Goal: Information Seeking & Learning: Learn about a topic

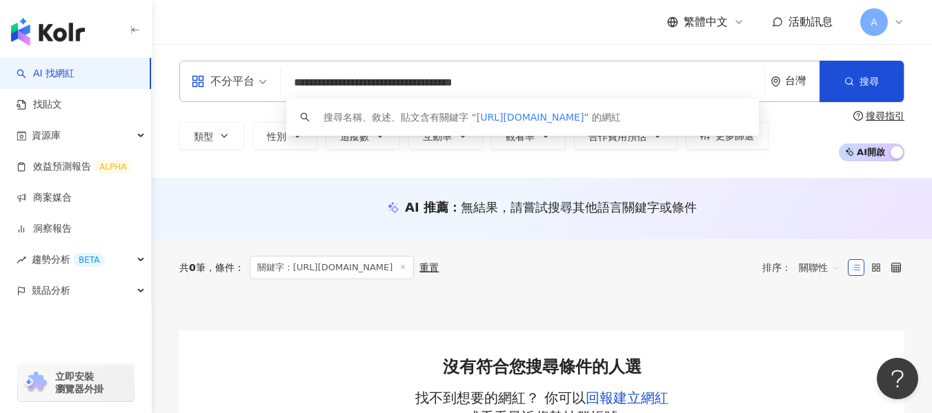
drag, startPoint x: 551, startPoint y: 83, endPoint x: 94, endPoint y: 26, distance: 460.3
click at [52, 19] on div "**********" at bounding box center [466, 376] width 932 height 752
paste input "search"
type input "**********"
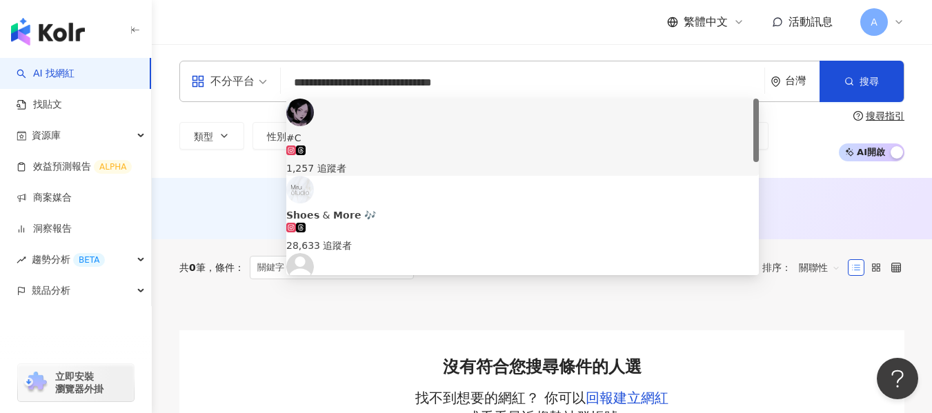
click at [462, 130] on span "#C" at bounding box center [522, 137] width 473 height 15
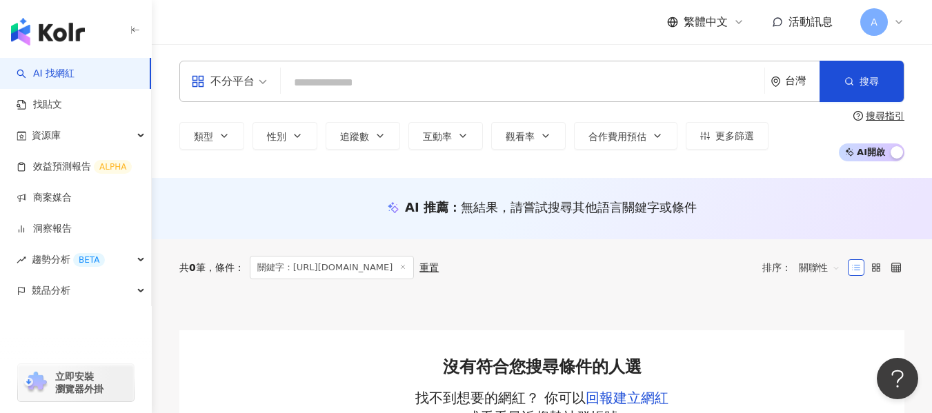
paste input "**********"
drag, startPoint x: 514, startPoint y: 76, endPoint x: 53, endPoint y: 71, distance: 461.0
click at [54, 71] on div "**********" at bounding box center [466, 376] width 932 height 752
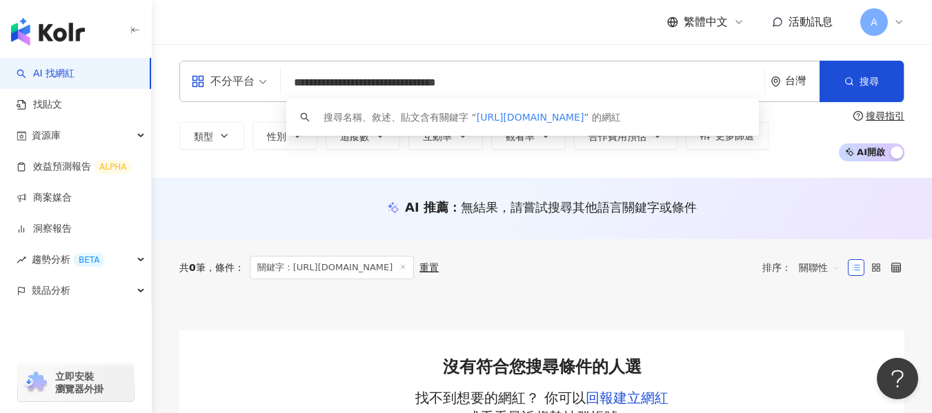
paste input "****"
type input "**********"
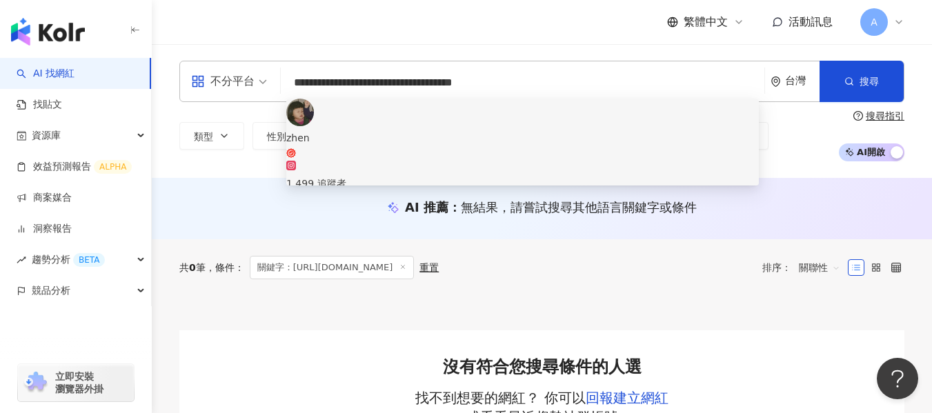
click at [403, 161] on div "1,499 追蹤者" at bounding box center [522, 176] width 473 height 30
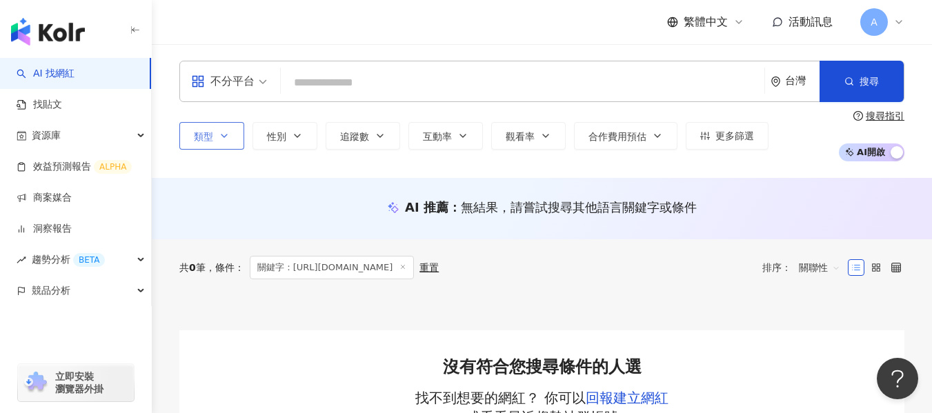
click at [217, 141] on button "類型" at bounding box center [211, 136] width 65 height 28
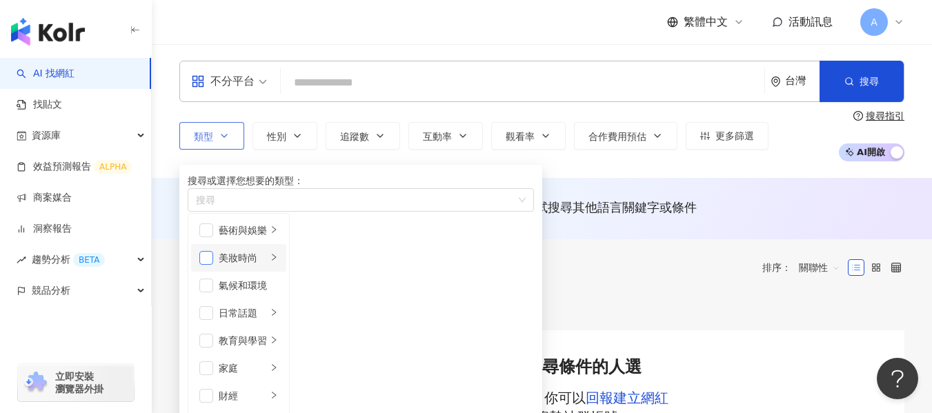
click at [213, 265] on span "button" at bounding box center [206, 258] width 14 height 14
click at [206, 306] on span "button" at bounding box center [206, 313] width 14 height 14
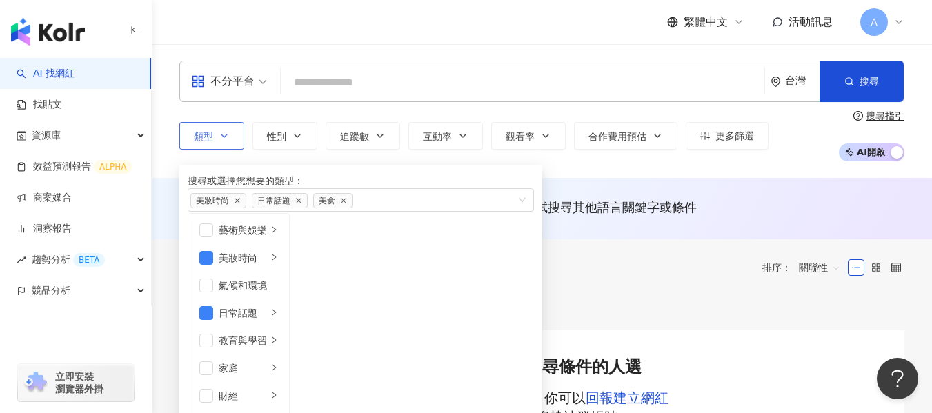
scroll to position [276, 0]
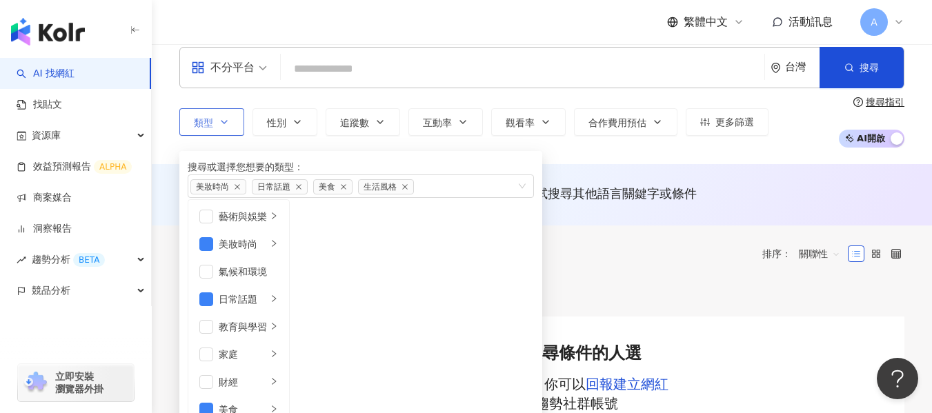
scroll to position [0, 0]
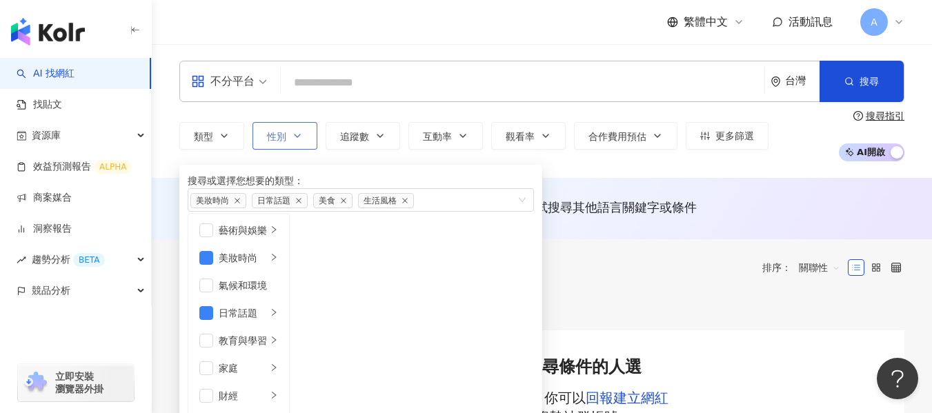
click at [286, 128] on button "性別" at bounding box center [285, 136] width 65 height 28
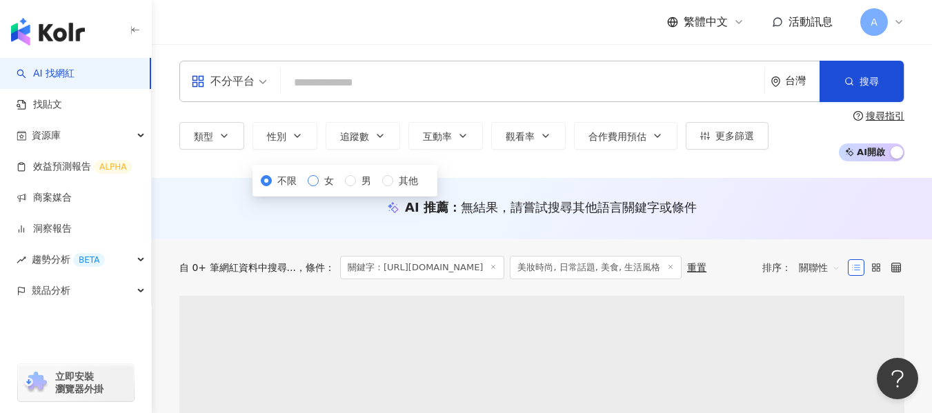
click at [319, 188] on span "女" at bounding box center [329, 180] width 21 height 15
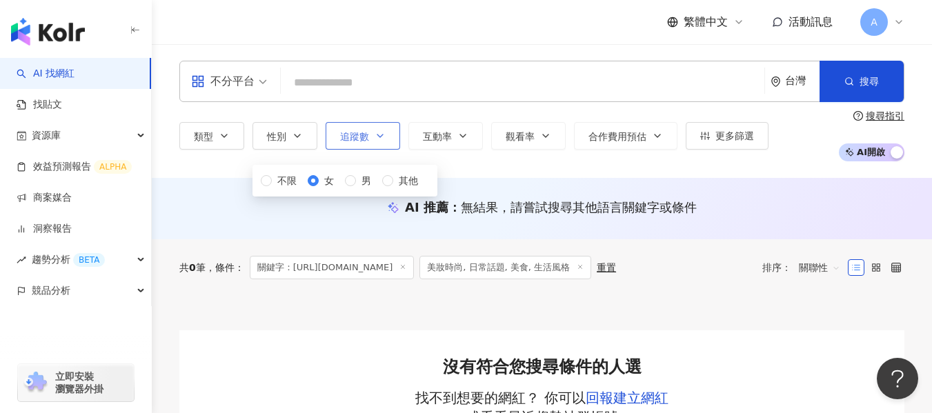
click at [379, 140] on icon "button" at bounding box center [380, 135] width 11 height 11
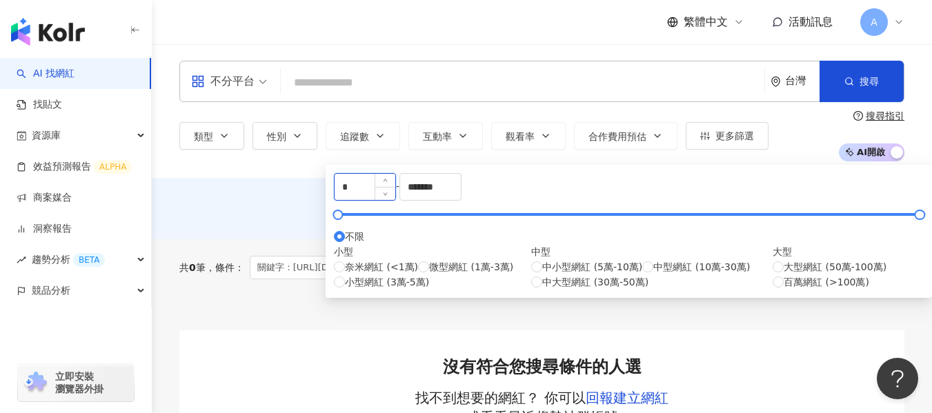
click at [395, 196] on input "*" at bounding box center [365, 187] width 61 height 26
type input "****"
click at [461, 193] on input "*******" at bounding box center [430, 187] width 61 height 26
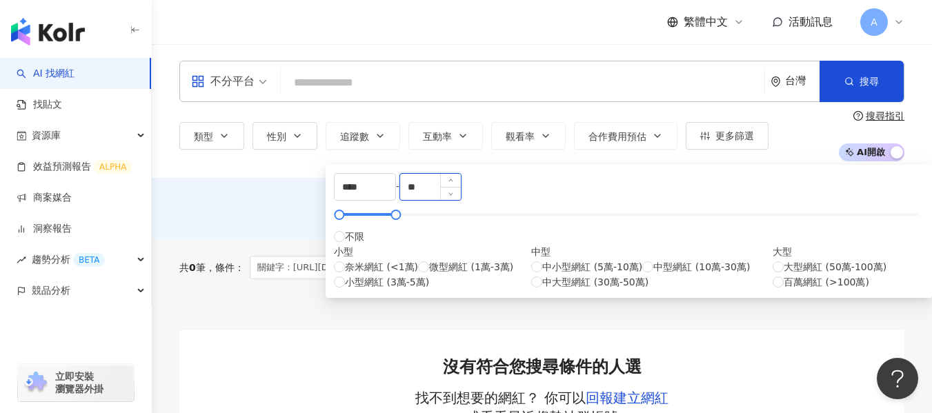
type input "*"
type input "****"
click at [838, 211] on div "AI 推薦 ： 無結果，請嘗試搜尋其他語言關鍵字或條件" at bounding box center [541, 207] width 725 height 17
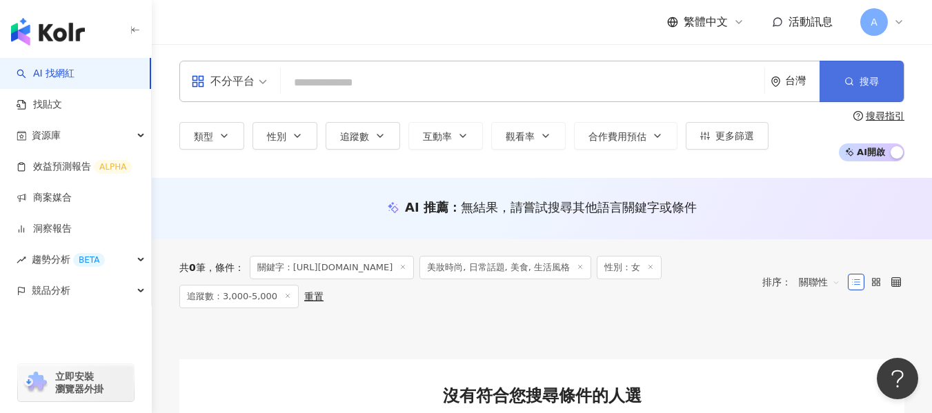
click at [847, 84] on circle "button" at bounding box center [849, 81] width 6 height 6
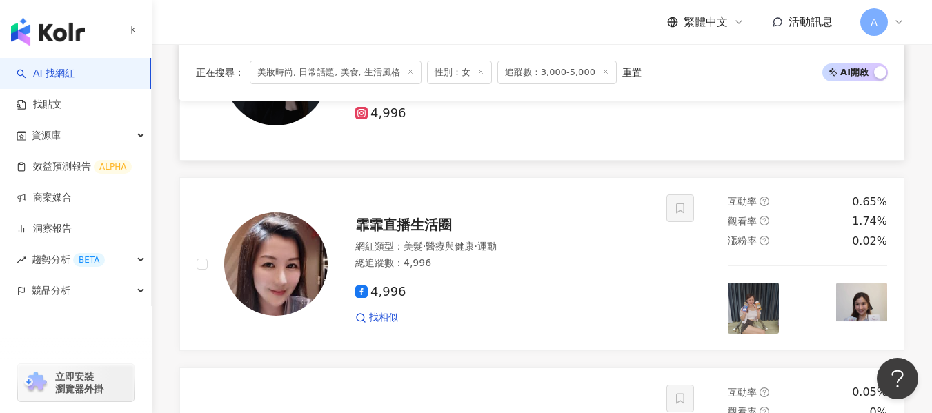
scroll to position [1311, 0]
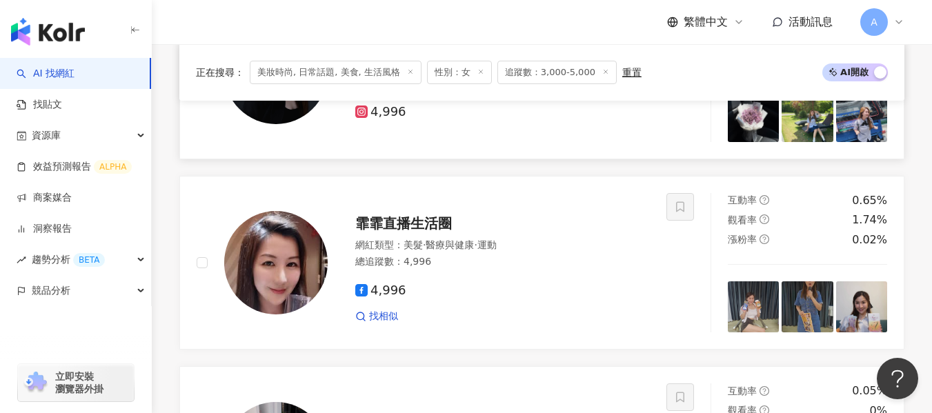
click at [254, 117] on img at bounding box center [276, 73] width 104 height 104
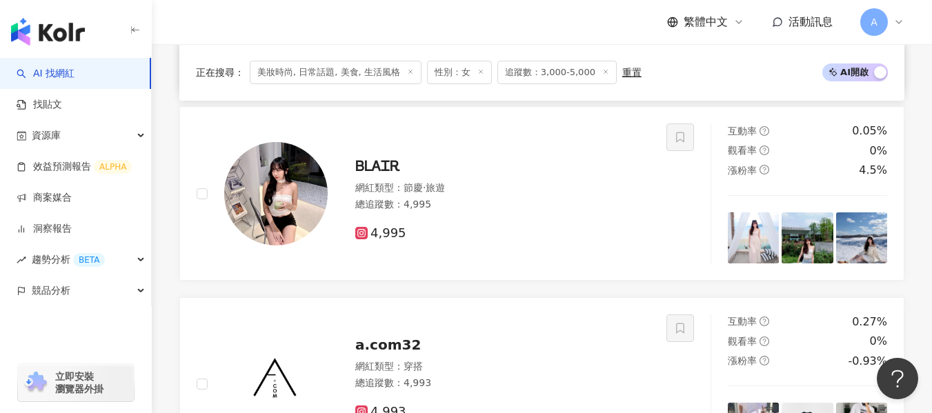
scroll to position [1587, 0]
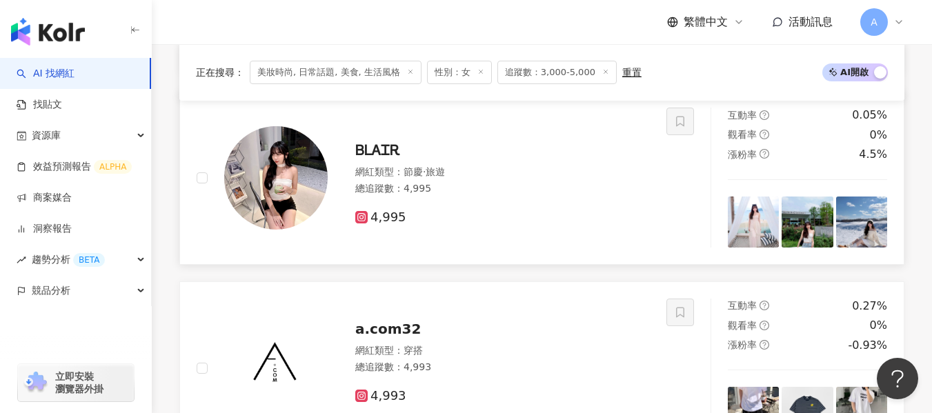
click at [584, 174] on div "ᏴᏞᎪᏆᎡ 網紅類型 ： 節慶 · 旅遊 總追蹤數 ： 4,995 4,995" at bounding box center [489, 178] width 322 height 97
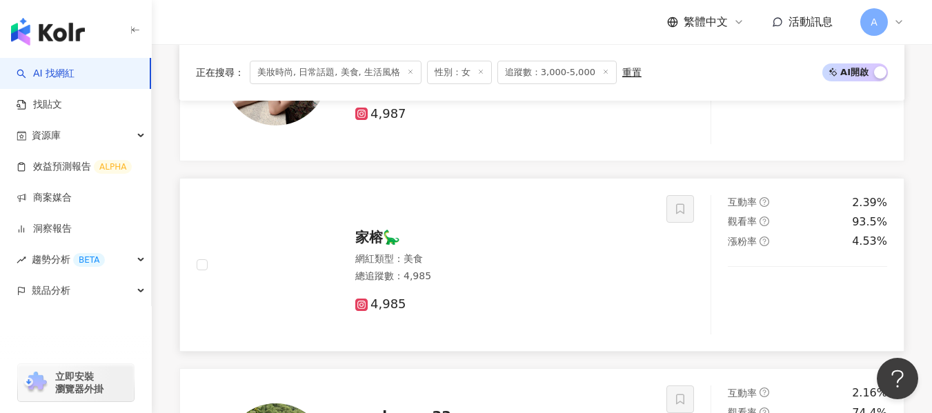
scroll to position [2139, 0]
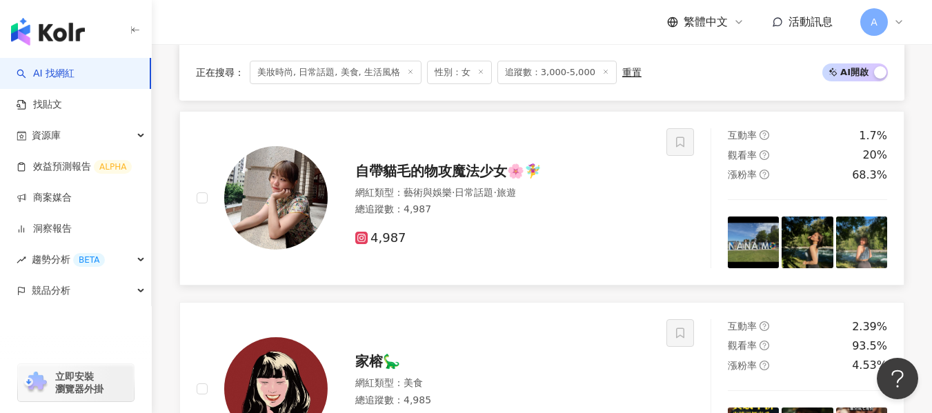
click at [451, 179] on span "自帶貓毛的物攻魔法少女🌸🧚‍♀️" at bounding box center [448, 171] width 186 height 17
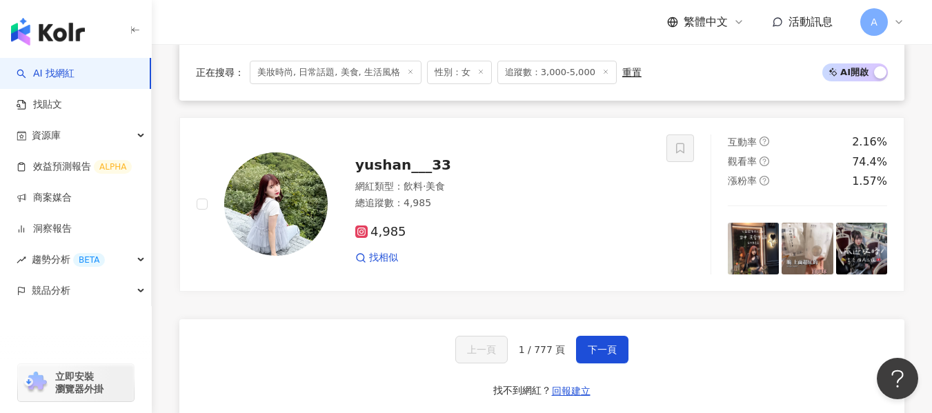
scroll to position [2553, 0]
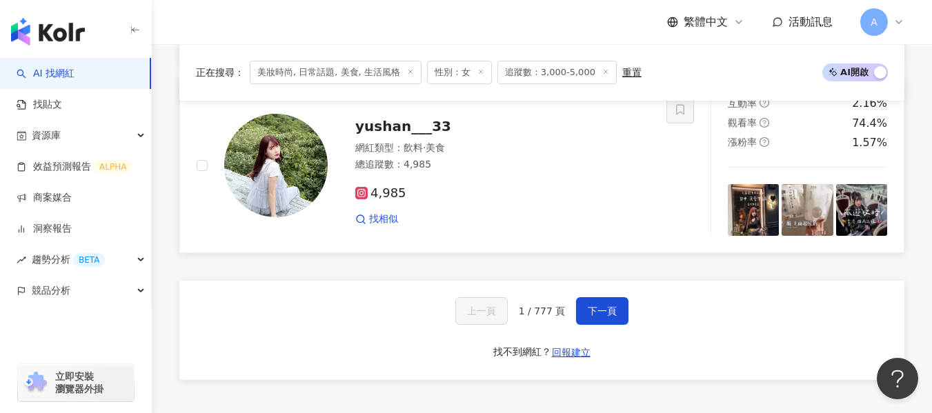
click at [317, 157] on div at bounding box center [276, 166] width 104 height 104
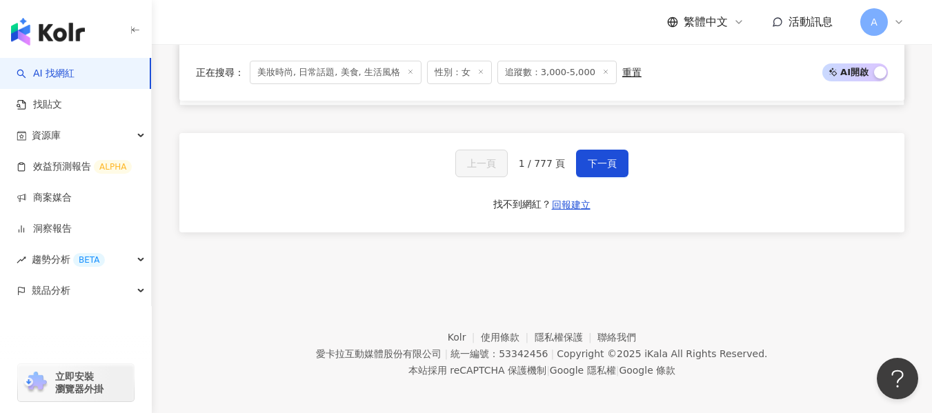
scroll to position [2745, 0]
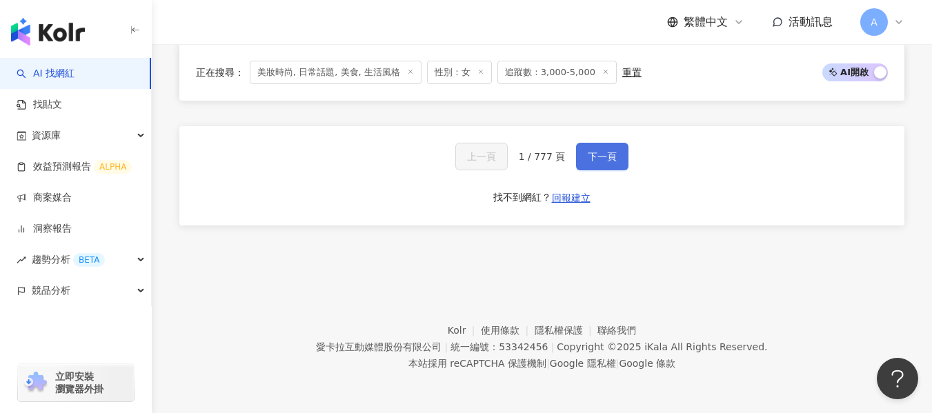
click at [588, 164] on button "下一頁" at bounding box center [602, 157] width 52 height 28
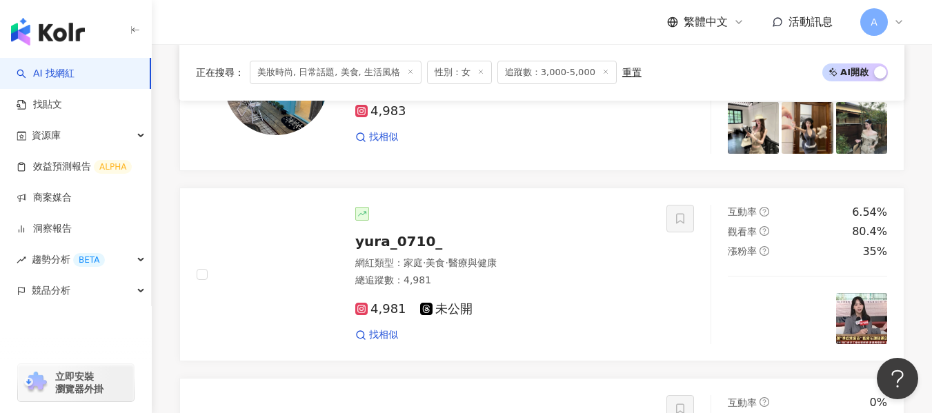
scroll to position [537, 0]
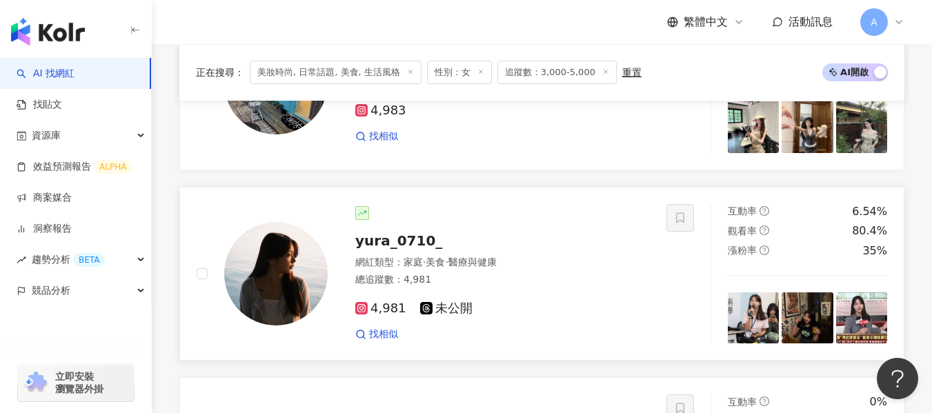
click at [282, 300] on img at bounding box center [276, 274] width 104 height 104
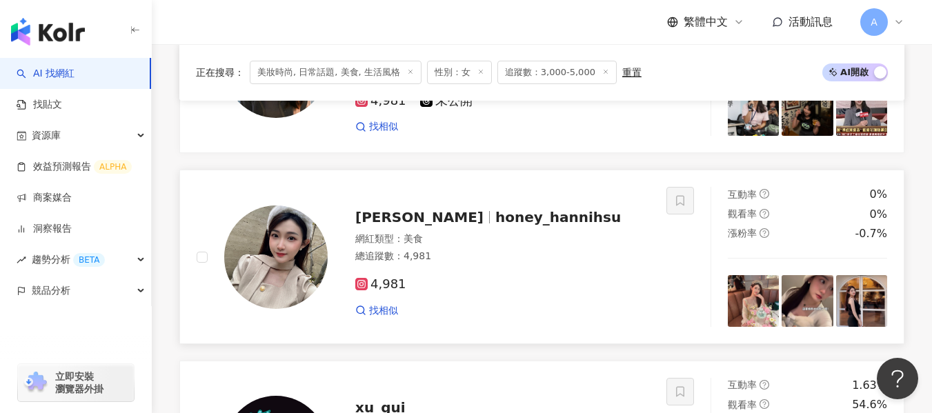
scroll to position [744, 0]
click at [382, 226] on span "Annie涵妮" at bounding box center [419, 218] width 128 height 17
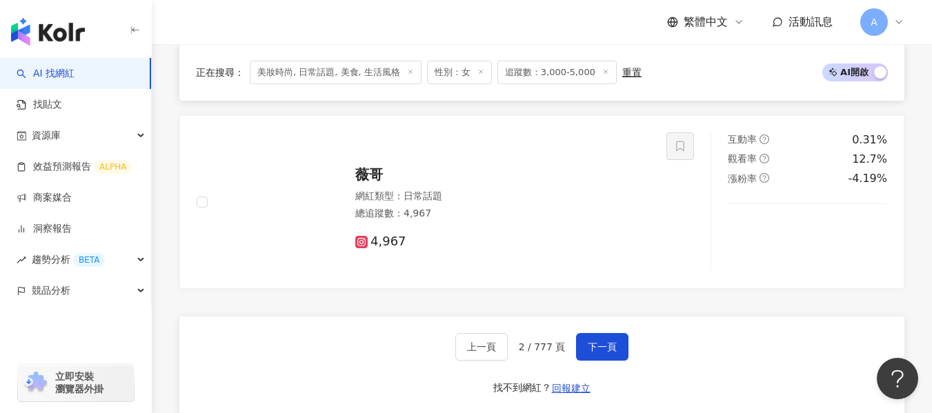
scroll to position [2538, 0]
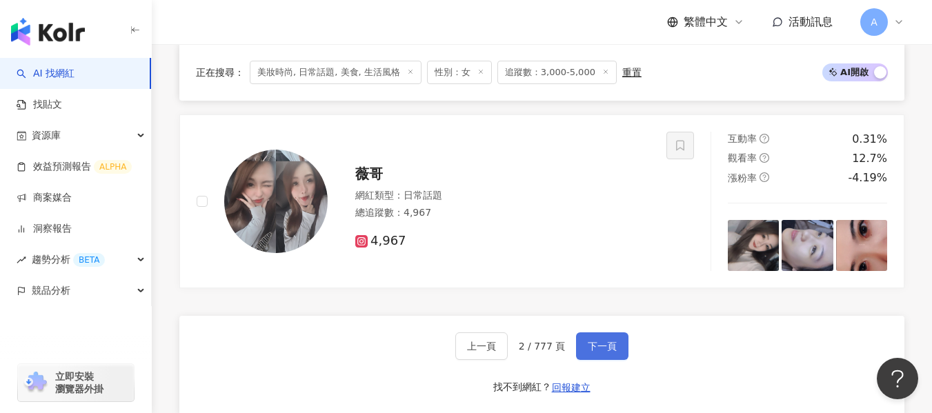
click at [576, 360] on button "下一頁" at bounding box center [602, 347] width 52 height 28
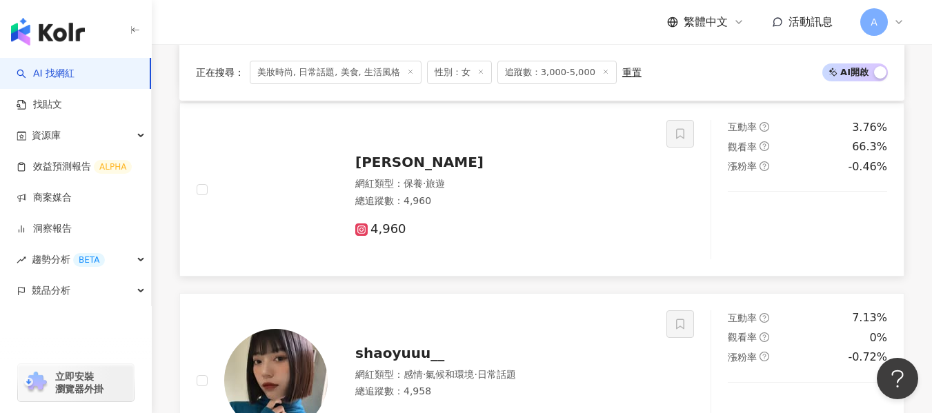
scroll to position [1047, 0]
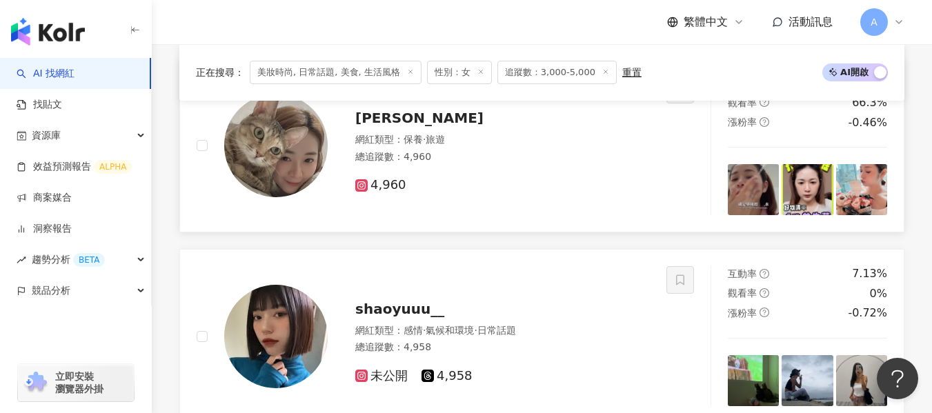
click at [569, 141] on div "Doris Chen 網紅類型 ： 保養 · 旅遊 總追蹤數 ： 4,960 4,960" at bounding box center [489, 145] width 322 height 97
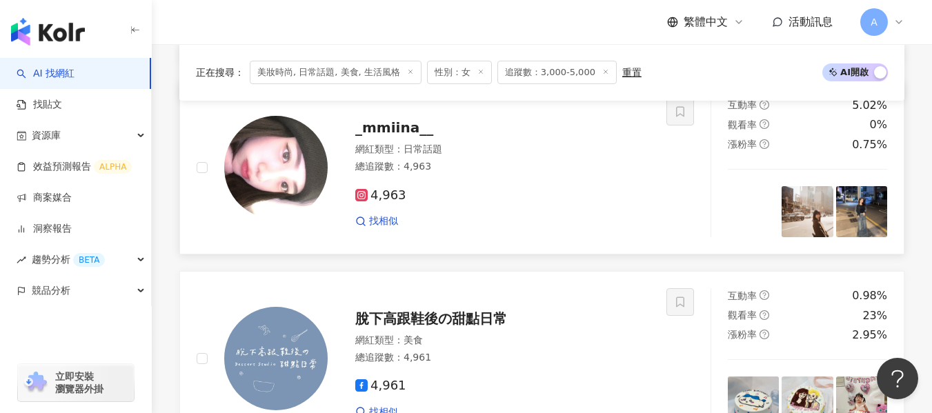
scroll to position [564, 0]
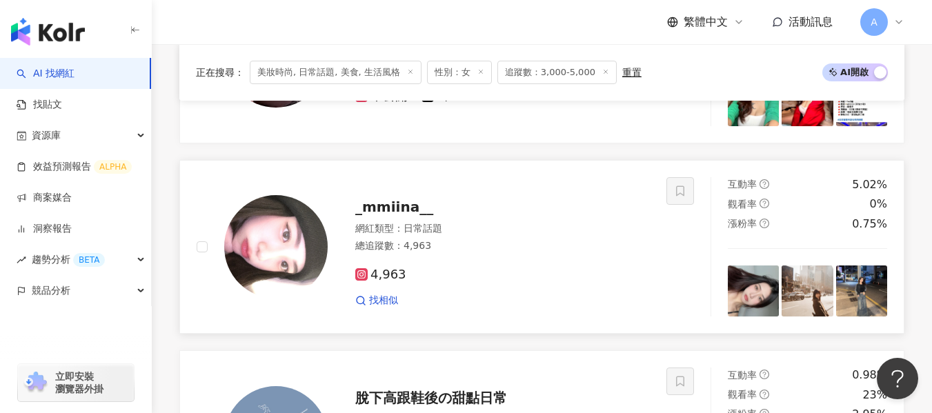
click at [371, 215] on span "_mmiina__" at bounding box center [394, 207] width 78 height 17
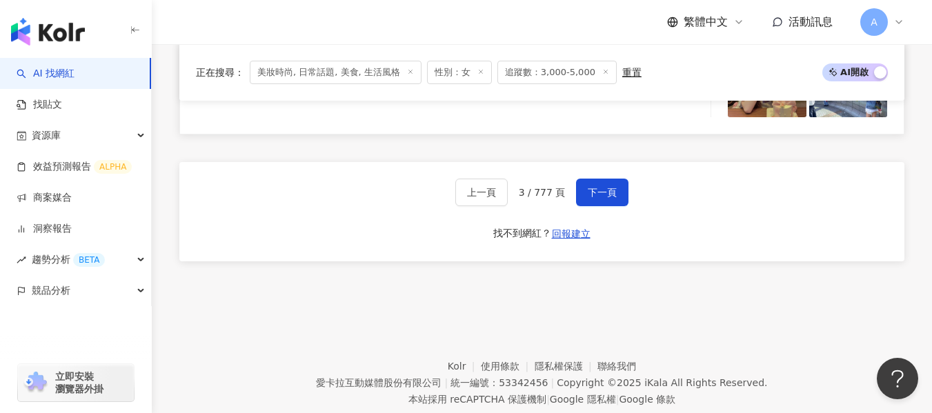
scroll to position [2703, 0]
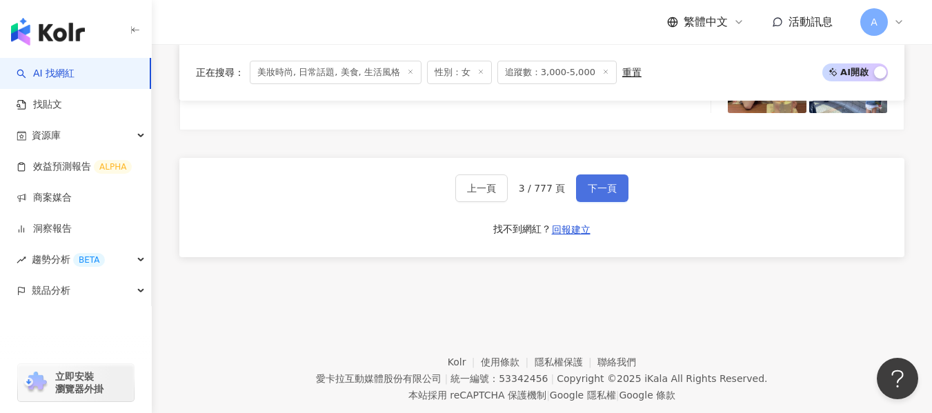
click at [588, 194] on span "下一頁" at bounding box center [602, 188] width 29 height 11
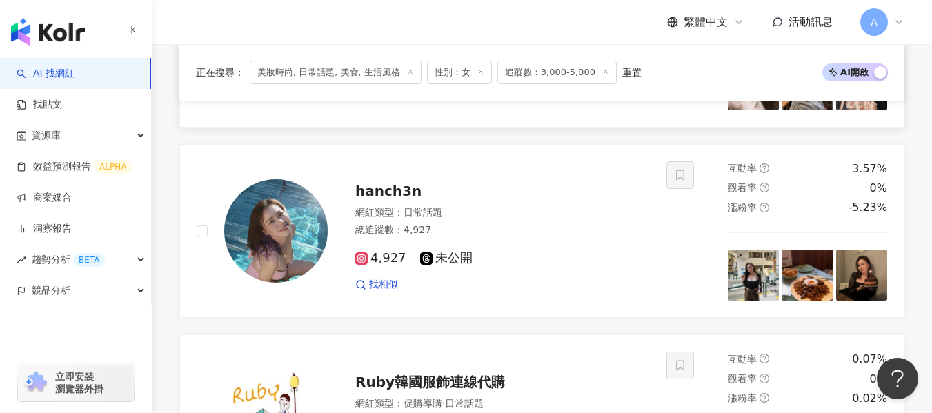
scroll to position [2327, 0]
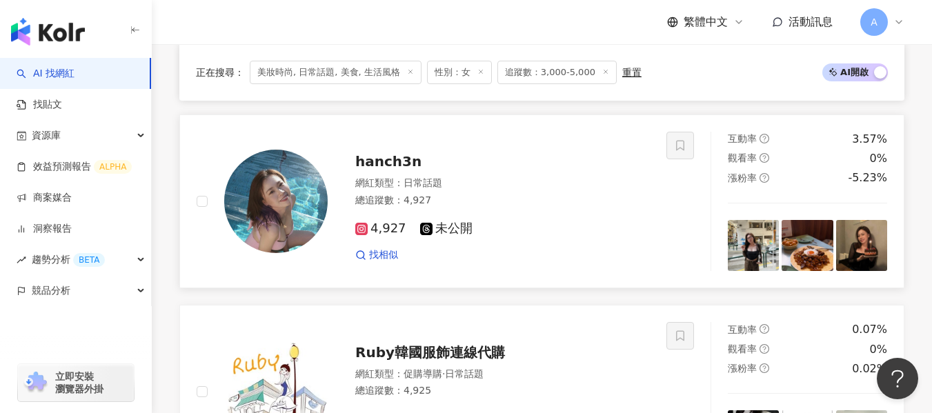
click at [377, 170] on span "hanch3n" at bounding box center [388, 161] width 66 height 17
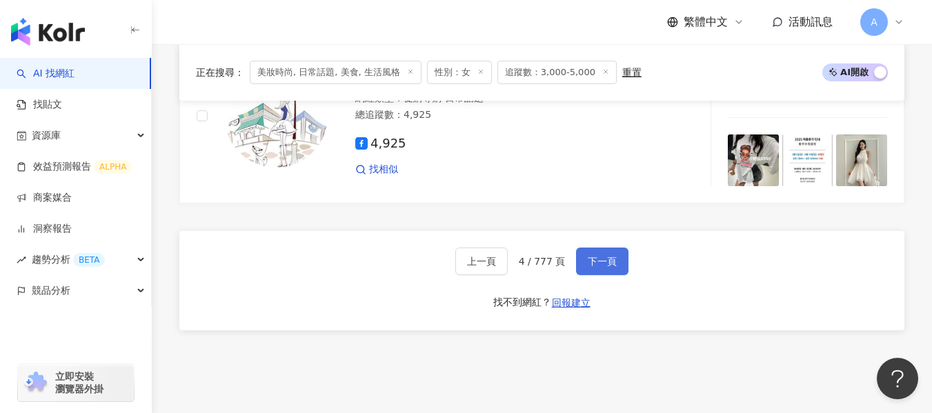
click at [591, 267] on span "下一頁" at bounding box center [602, 261] width 29 height 11
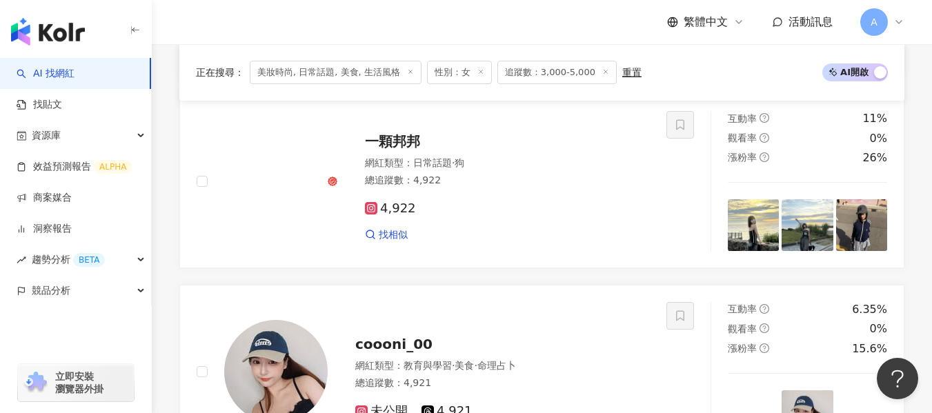
scroll to position [809, 0]
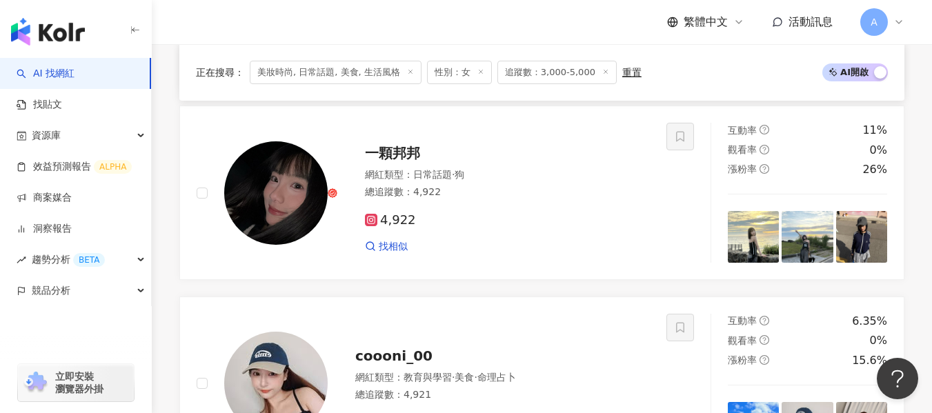
click at [542, 245] on div "4,922 找相似" at bounding box center [507, 227] width 285 height 51
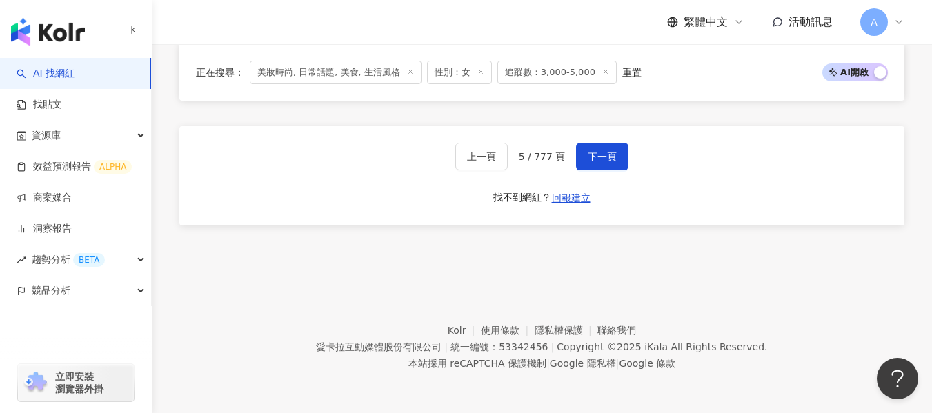
scroll to position [2745, 0]
click at [593, 152] on span "下一頁" at bounding box center [602, 156] width 29 height 11
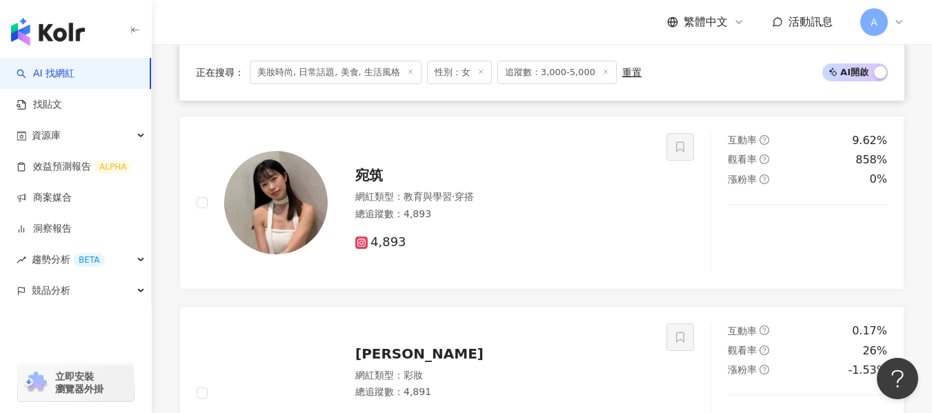
scroll to position [2331, 0]
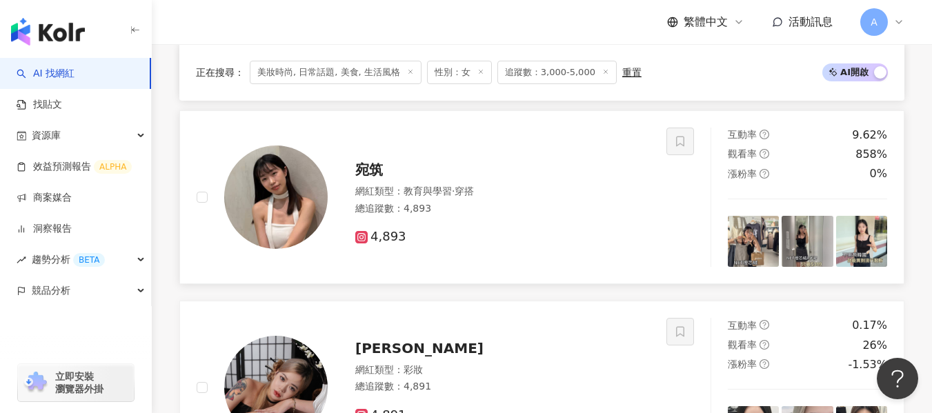
click at [346, 200] on div "宛筑 網紅類型 ： 教育與學習 · 穿搭 總追蹤數 ： 4,893 4,893" at bounding box center [489, 197] width 322 height 97
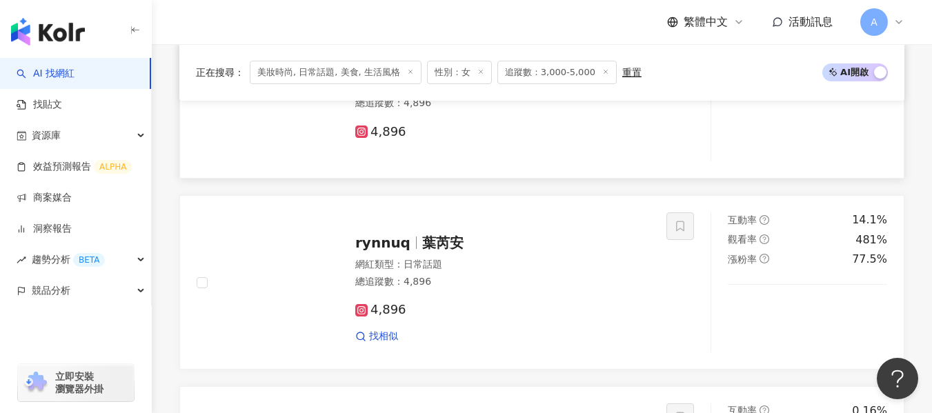
scroll to position [1572, 0]
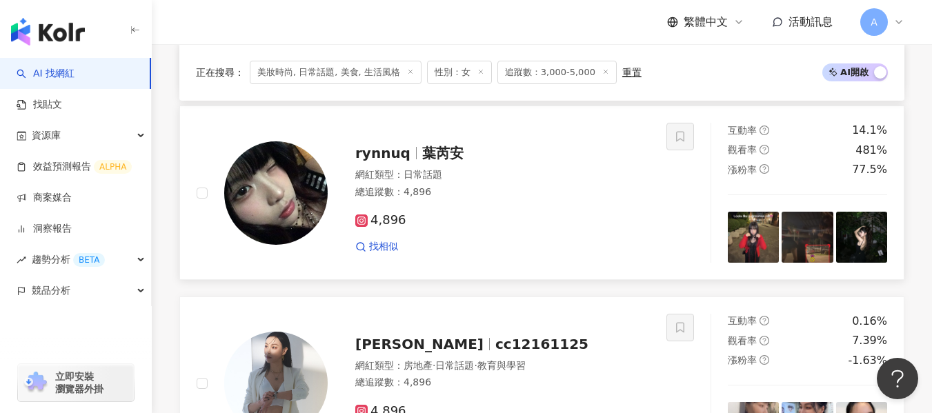
click at [551, 228] on div "4,896" at bounding box center [502, 220] width 295 height 15
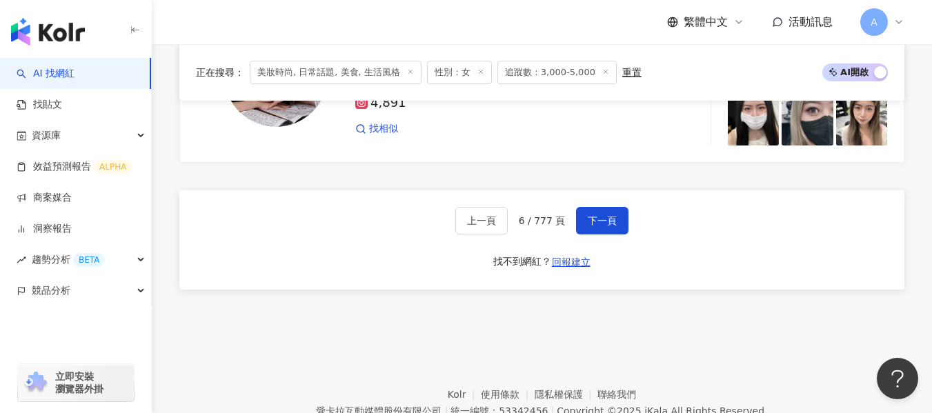
scroll to position [2676, 0]
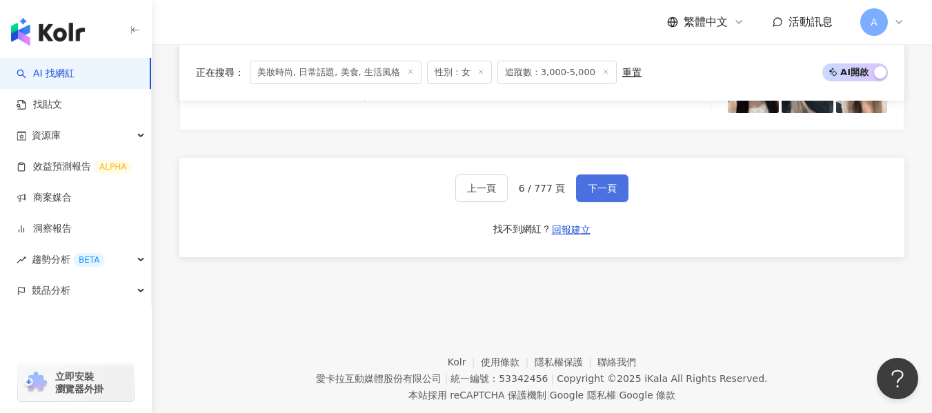
click at [605, 202] on button "下一頁" at bounding box center [602, 189] width 52 height 28
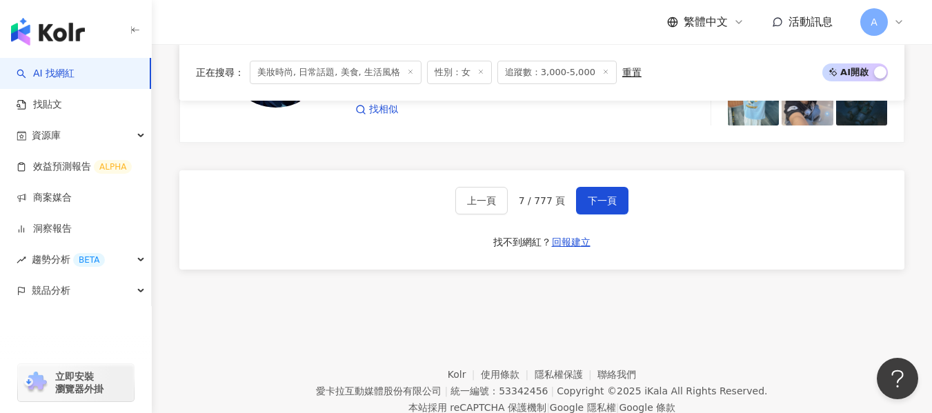
scroll to position [2745, 0]
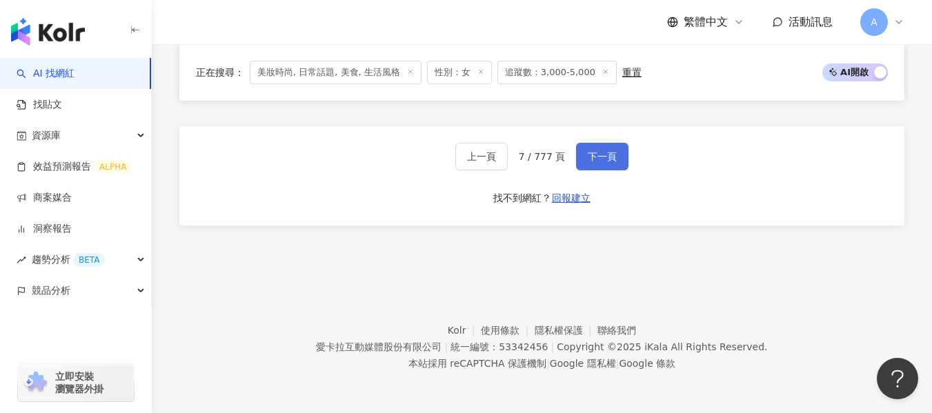
click at [603, 157] on span "下一頁" at bounding box center [602, 156] width 29 height 11
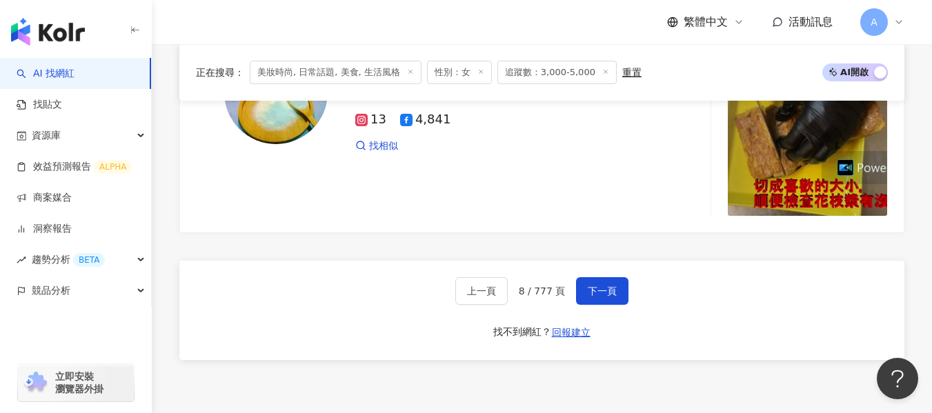
scroll to position [2880, 0]
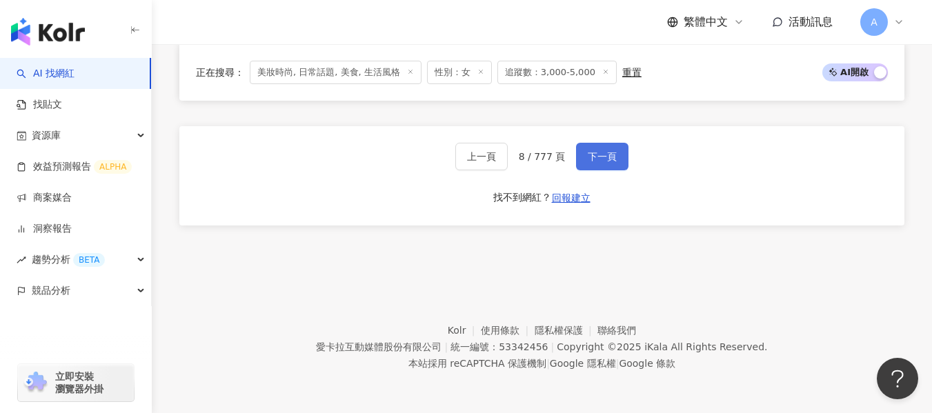
click at [616, 152] on button "下一頁" at bounding box center [602, 157] width 52 height 28
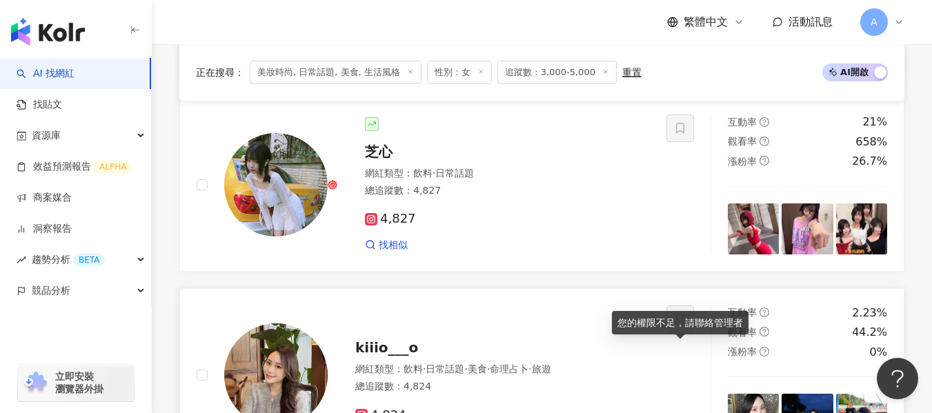
scroll to position [1158, 0]
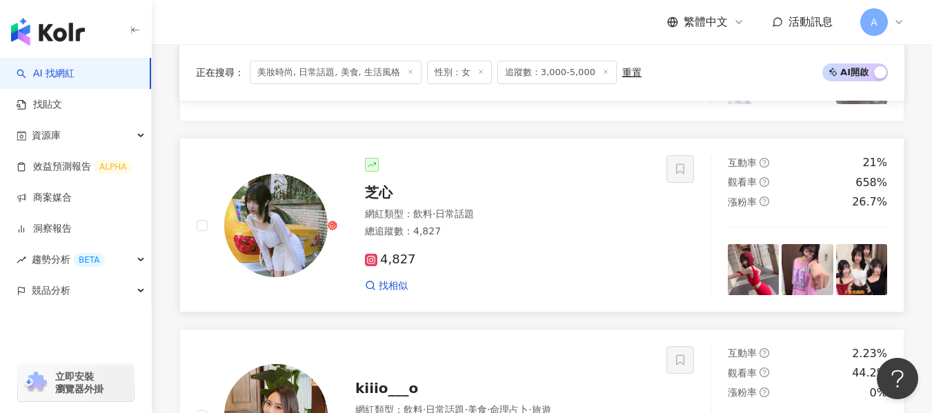
click at [398, 202] on div "芝心" at bounding box center [507, 192] width 285 height 19
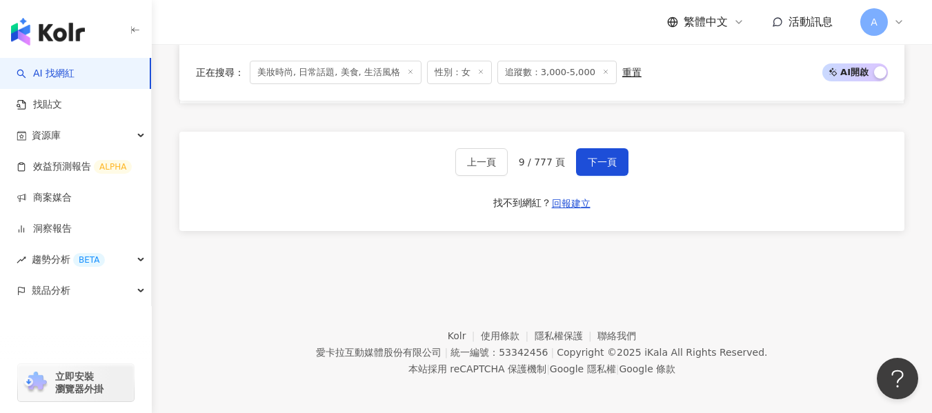
scroll to position [2745, 0]
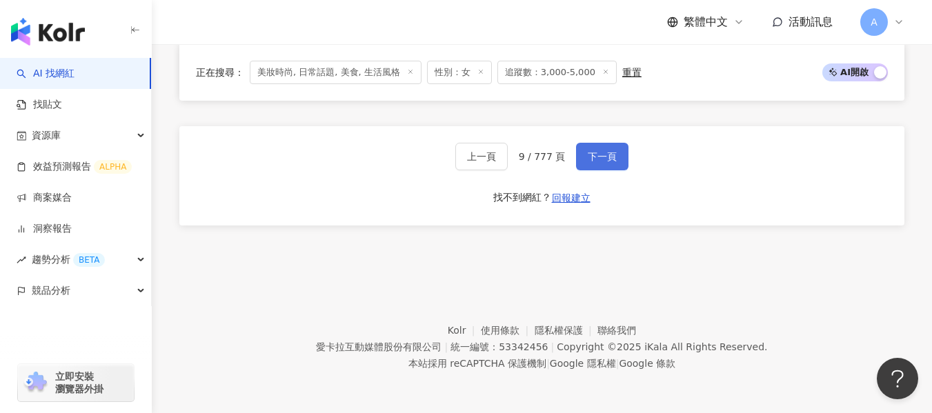
click at [589, 155] on span "下一頁" at bounding box center [602, 156] width 29 height 11
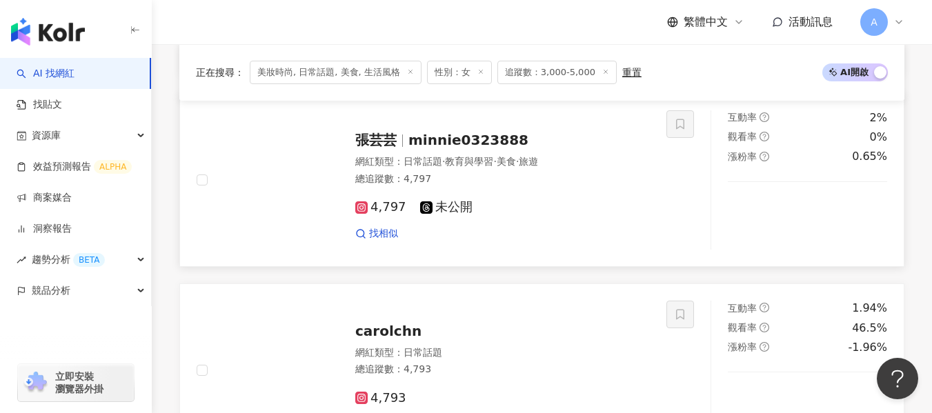
scroll to position [2647, 0]
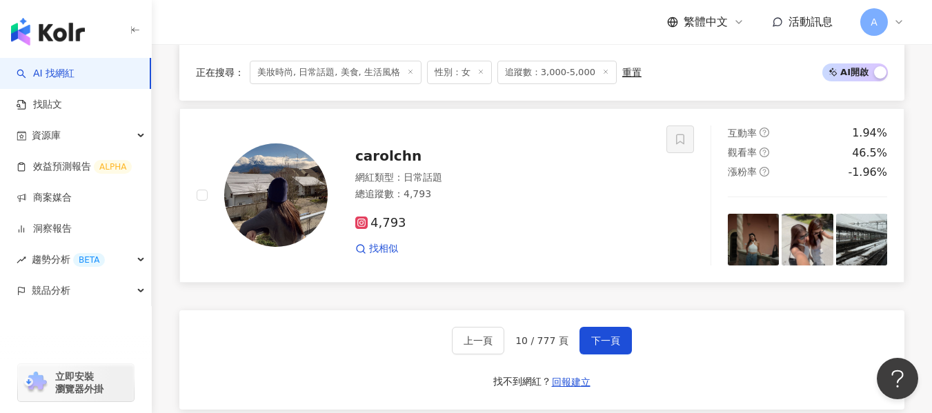
click at [242, 208] on img at bounding box center [276, 196] width 104 height 104
click at [287, 201] on img at bounding box center [276, 196] width 104 height 104
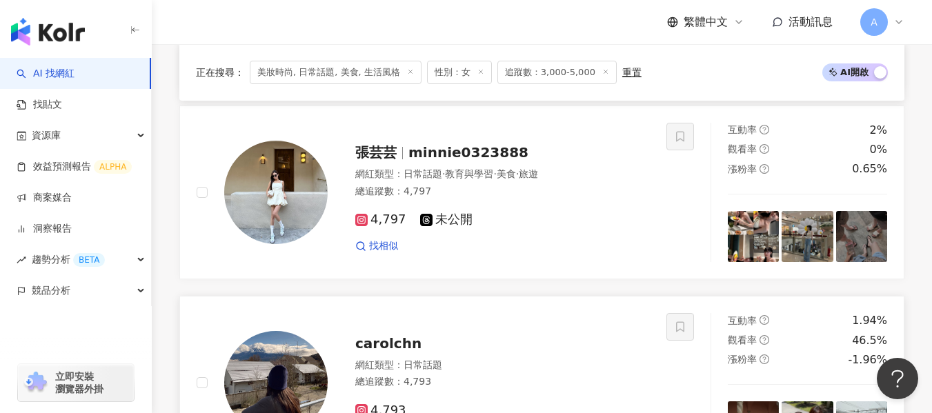
scroll to position [2440, 0]
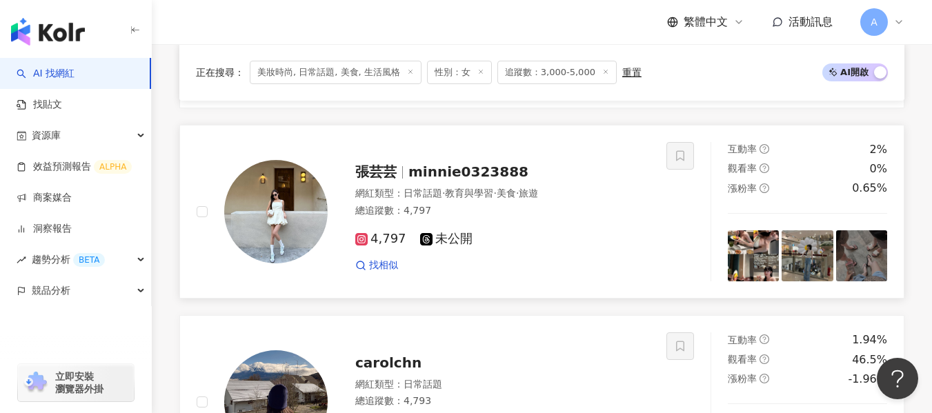
click at [478, 180] on span "minnie0323888" at bounding box center [469, 172] width 120 height 17
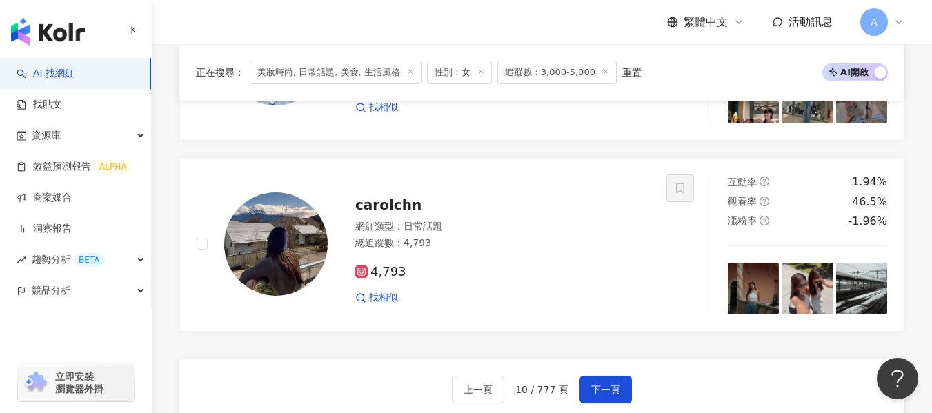
scroll to position [2812, 0]
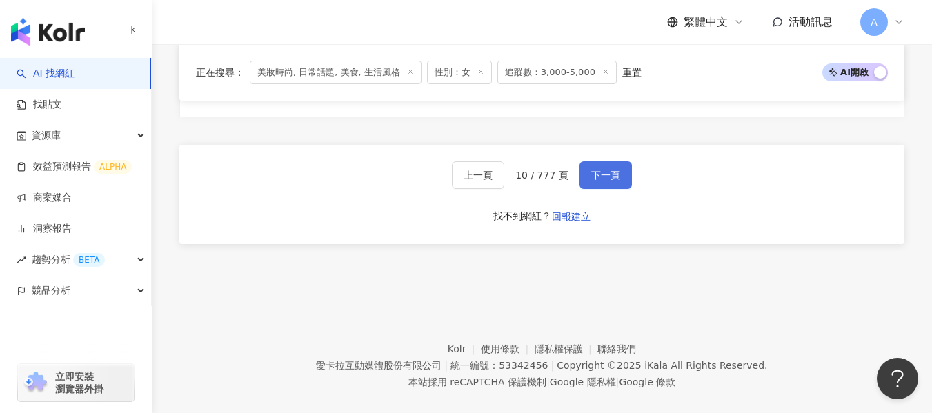
click at [598, 189] on button "下一頁" at bounding box center [606, 175] width 52 height 28
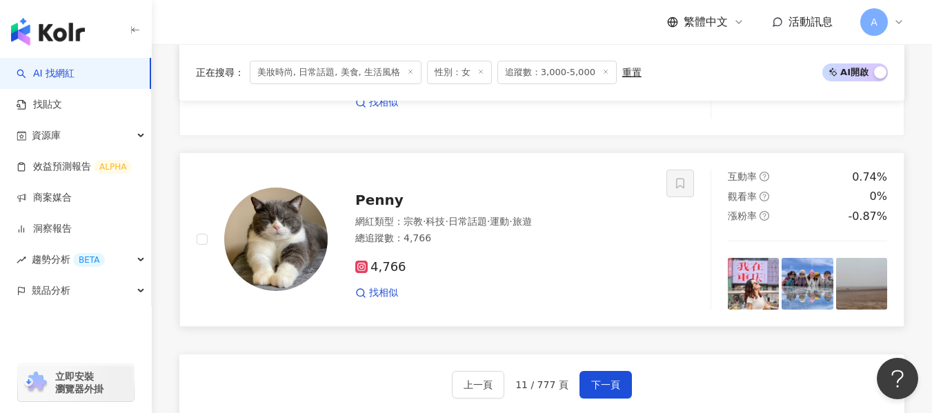
scroll to position [2524, 0]
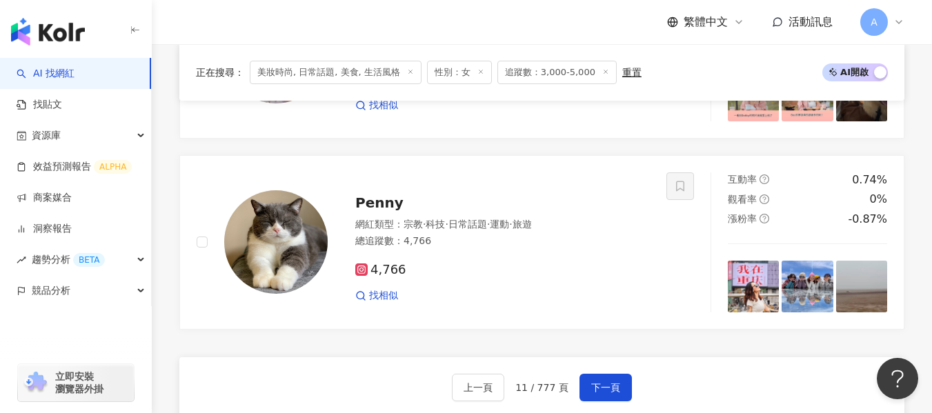
click at [347, 30] on div "繁體中文 活動訊息 A" at bounding box center [541, 22] width 725 height 44
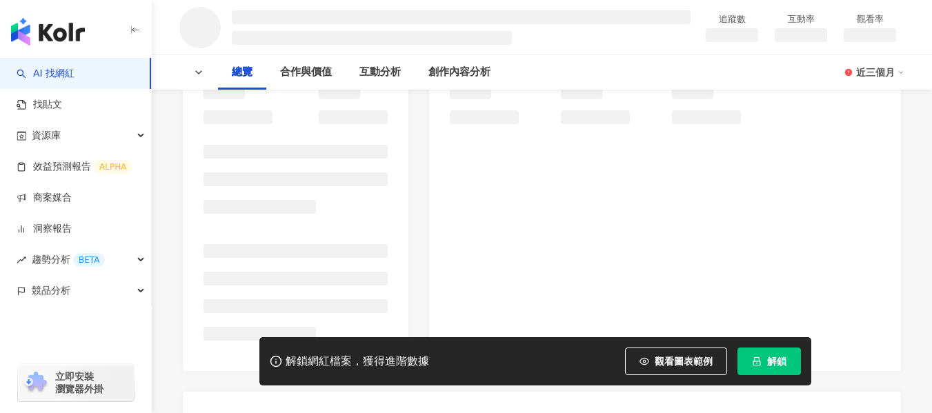
scroll to position [124, 0]
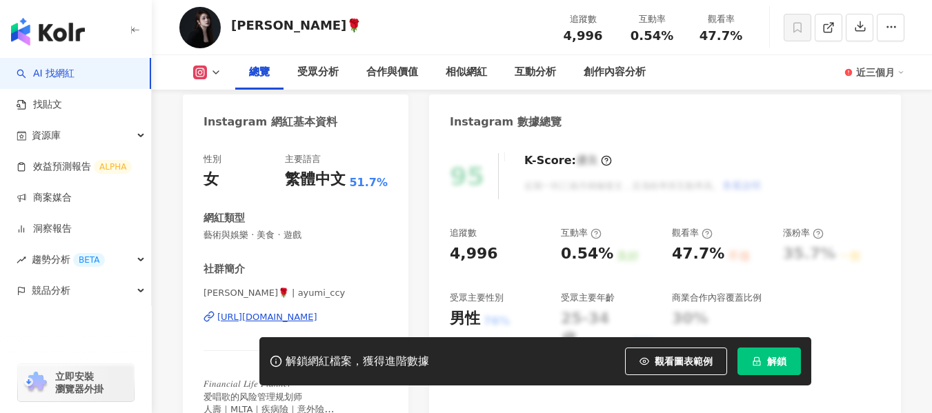
scroll to position [138, 0]
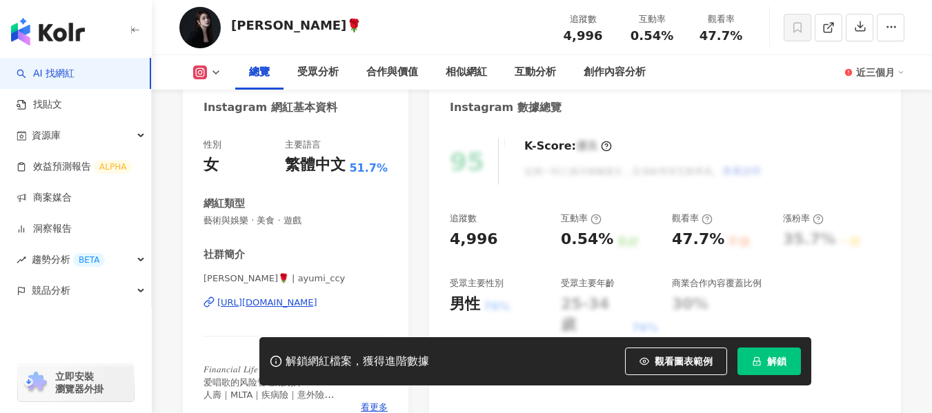
click at [317, 306] on div "https://www.instagram.com/ayumi_ccy/" at bounding box center [267, 303] width 100 height 12
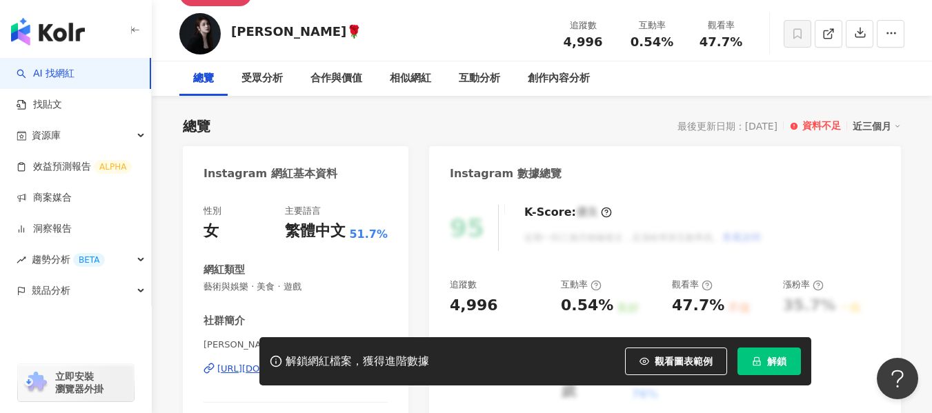
scroll to position [0, 0]
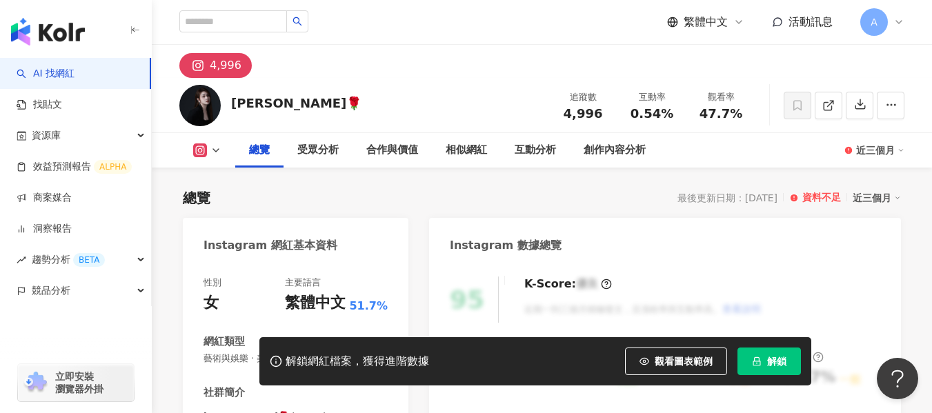
scroll to position [124, 0]
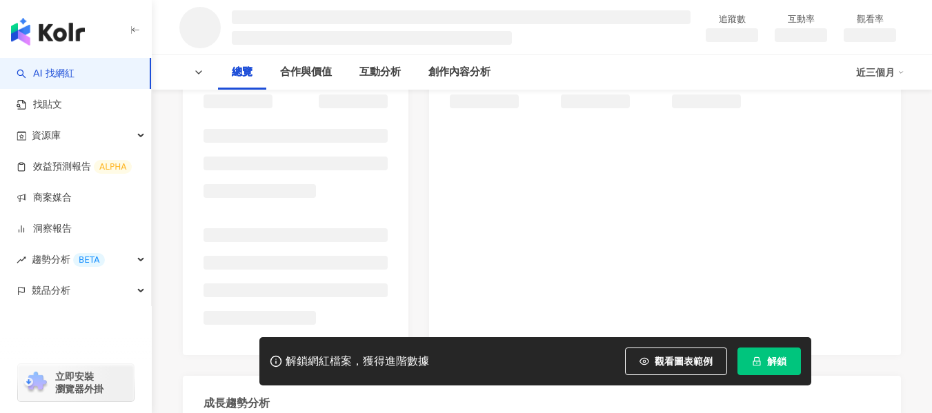
scroll to position [69, 0]
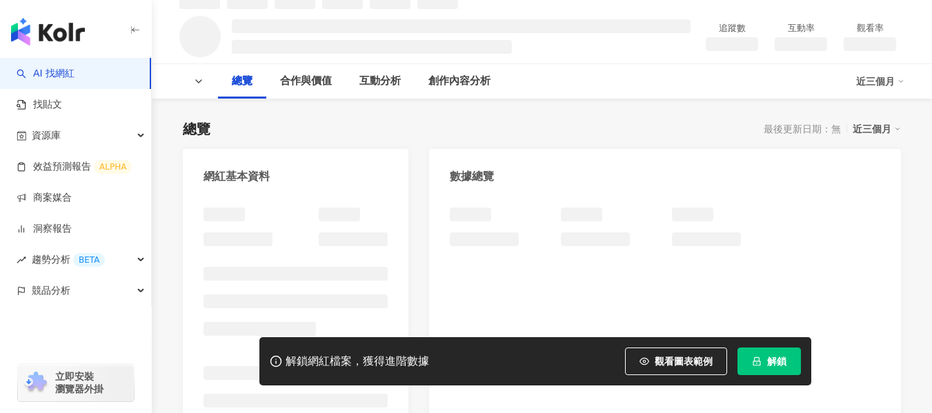
scroll to position [55, 0]
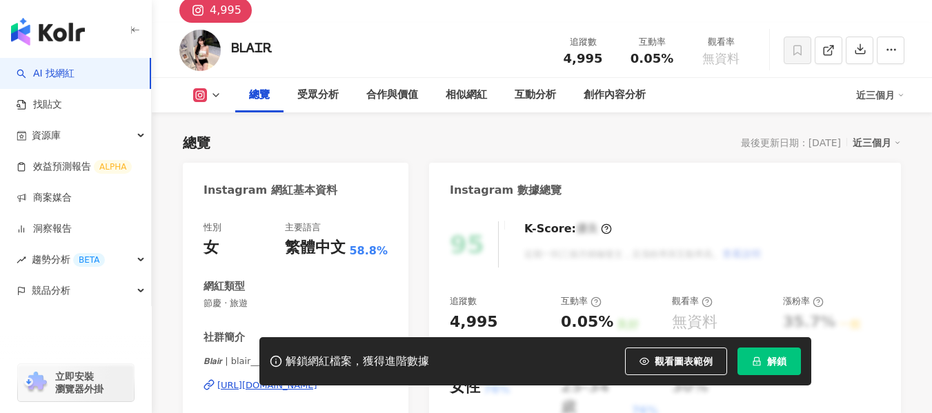
click at [317, 380] on div "[URL][DOMAIN_NAME]" at bounding box center [267, 386] width 100 height 12
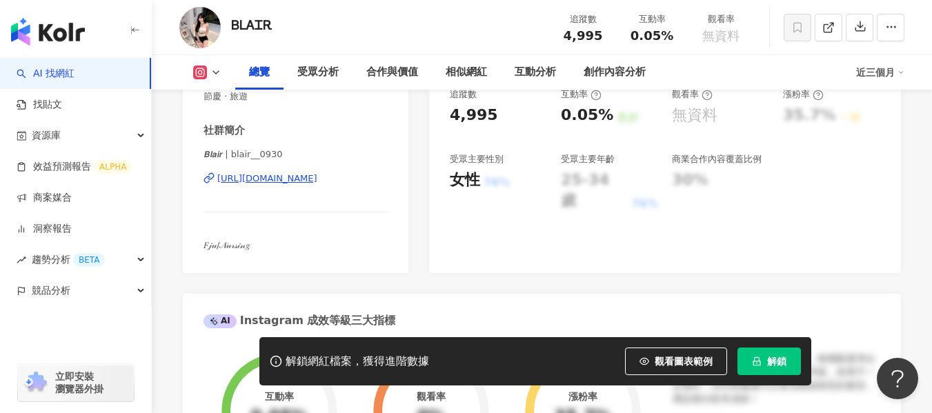
scroll to position [0, 0]
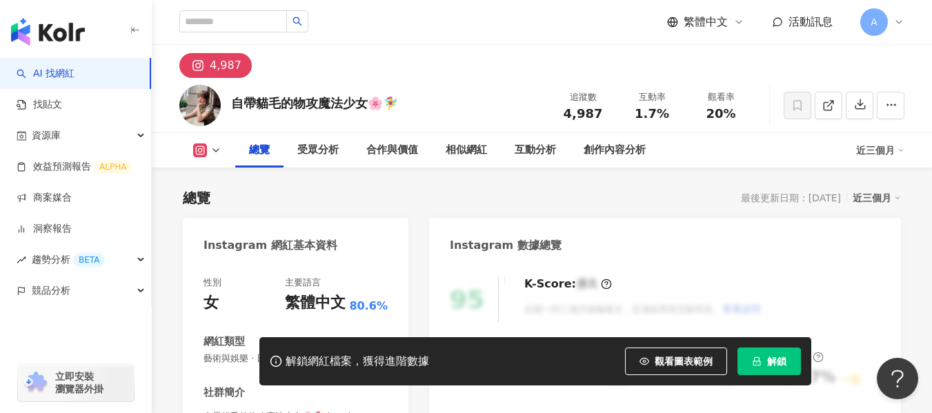
scroll to position [207, 0]
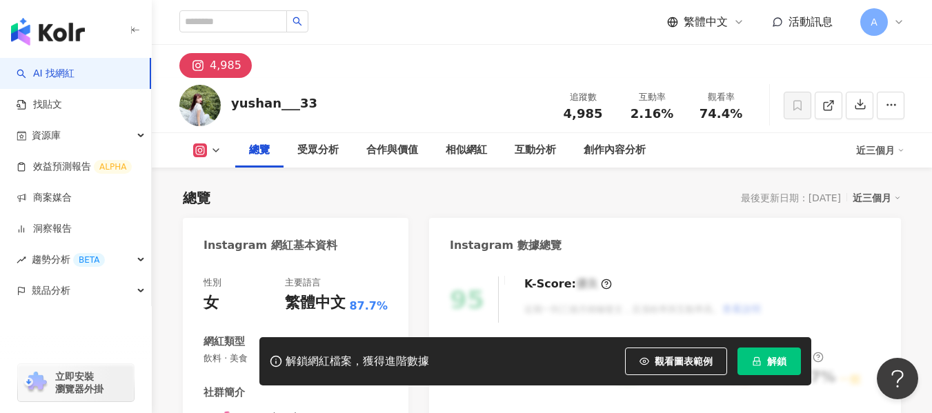
scroll to position [276, 0]
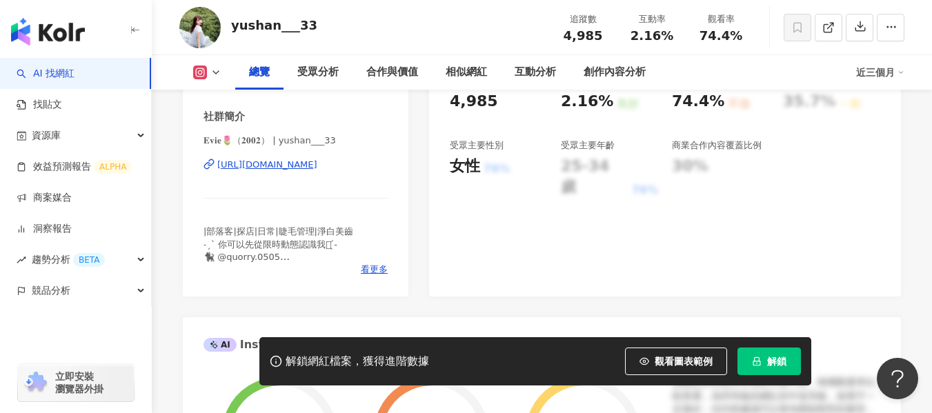
click at [304, 166] on div "[URL][DOMAIN_NAME]" at bounding box center [267, 165] width 100 height 12
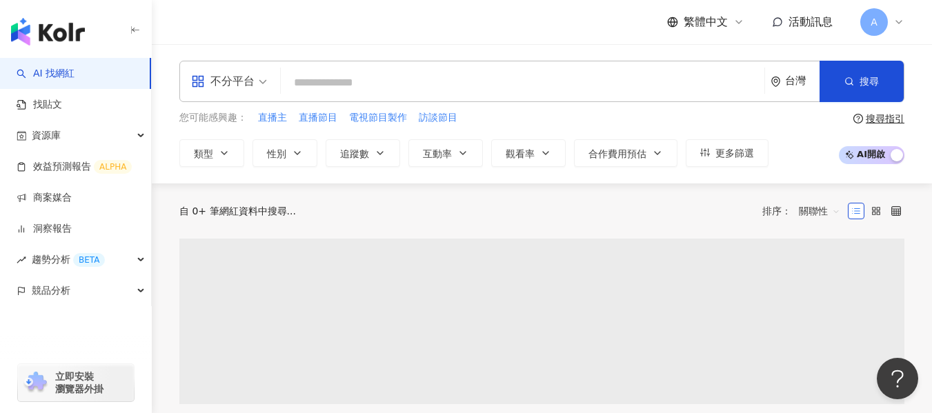
click at [494, 85] on input "search" at bounding box center [522, 83] width 473 height 26
paste input "**********"
type input "**********"
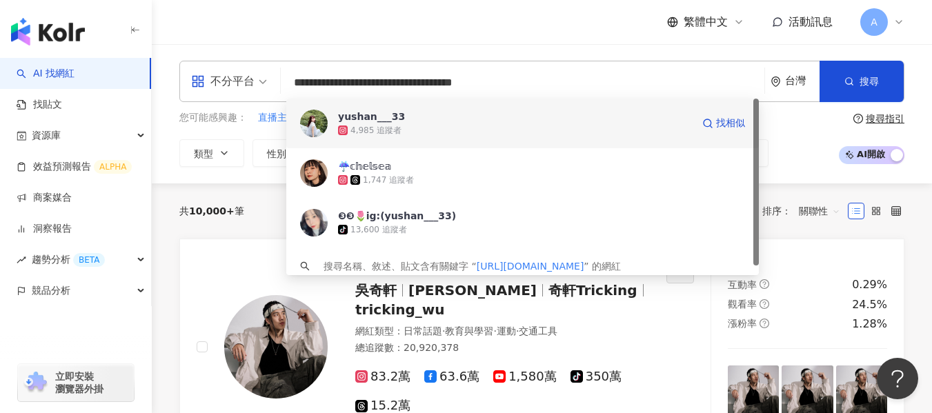
click at [467, 126] on div "4,985 追蹤者" at bounding box center [515, 131] width 354 height 14
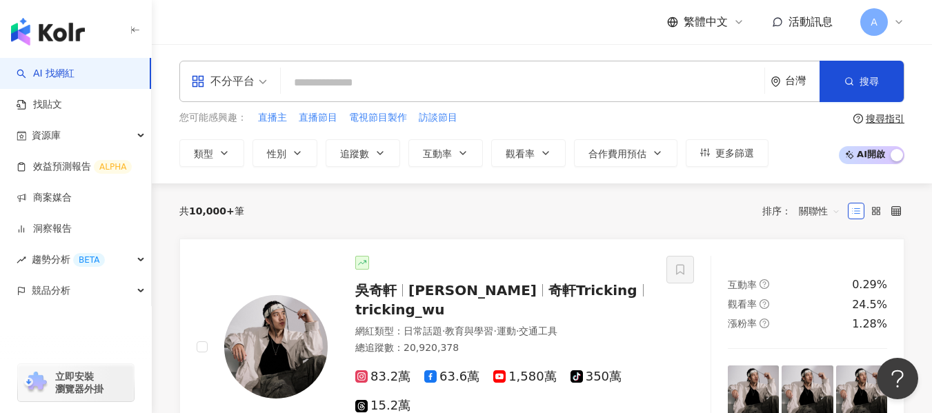
paste input "**********"
type input "**********"
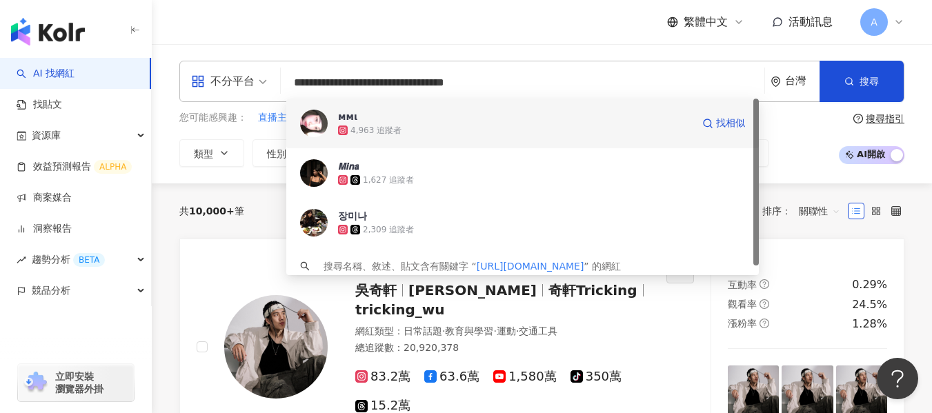
click at [380, 115] on span "ммι" at bounding box center [515, 117] width 354 height 14
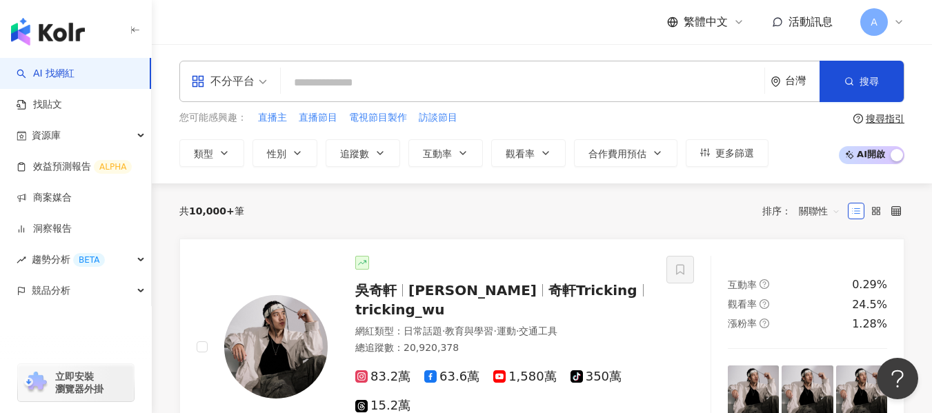
paste input "**********"
type input "**********"
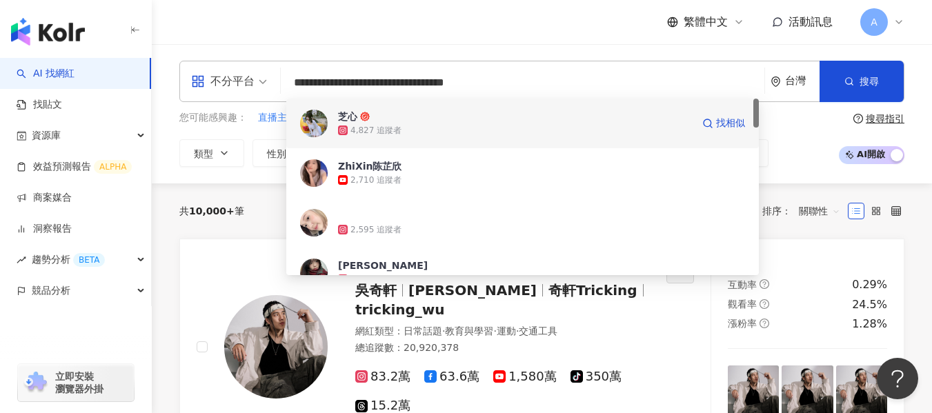
click at [446, 117] on span "芝心" at bounding box center [515, 117] width 354 height 14
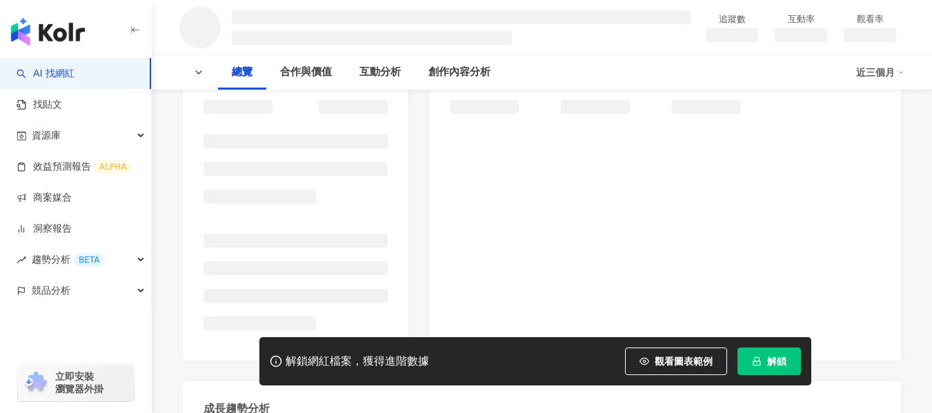
scroll to position [133, 0]
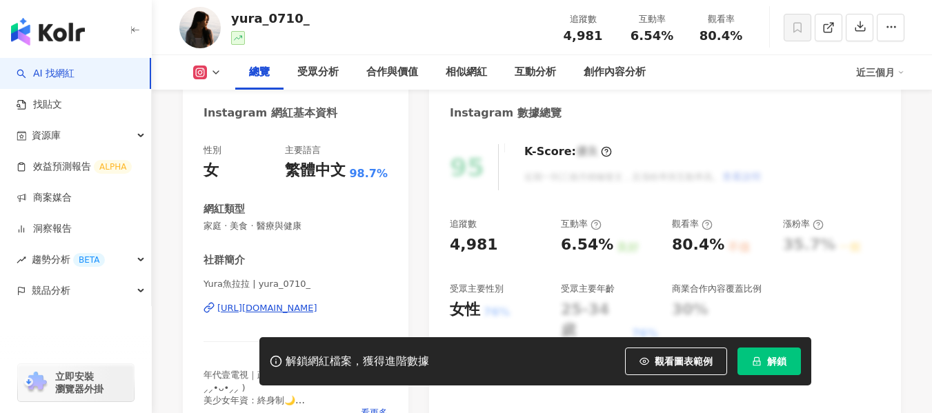
click at [317, 302] on div "[URL][DOMAIN_NAME]" at bounding box center [267, 308] width 100 height 12
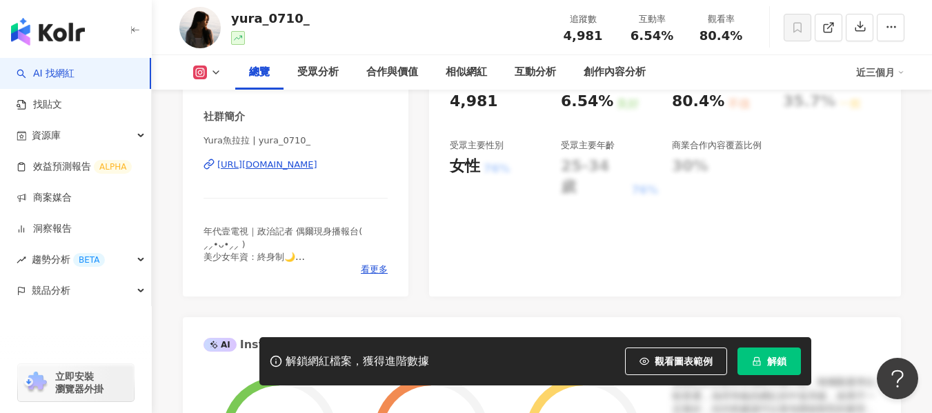
click at [303, 166] on div "https://www.instagram.com/yura_0710_/" at bounding box center [267, 165] width 100 height 12
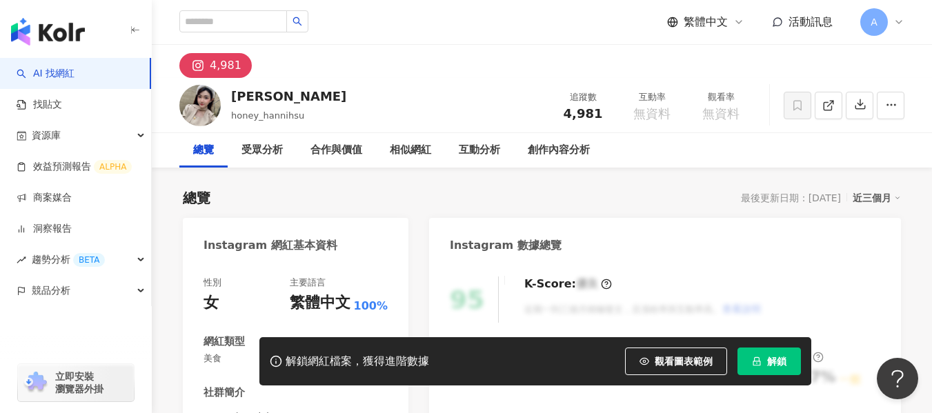
scroll to position [207, 0]
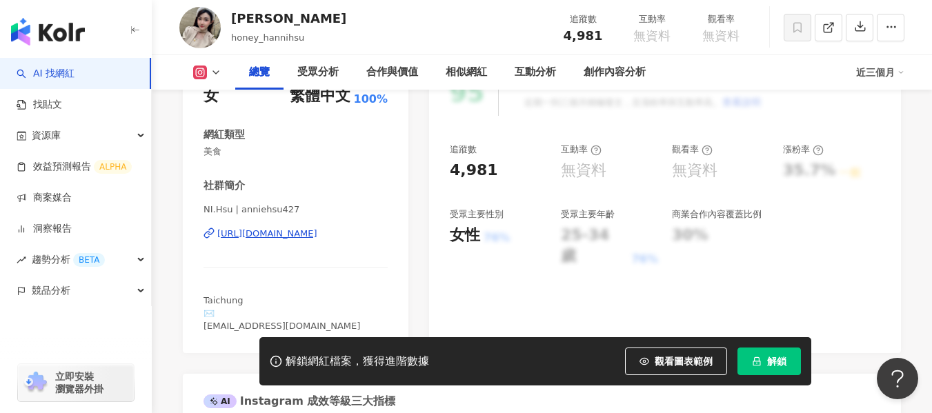
click at [311, 236] on div "[URL][DOMAIN_NAME]" at bounding box center [267, 234] width 100 height 12
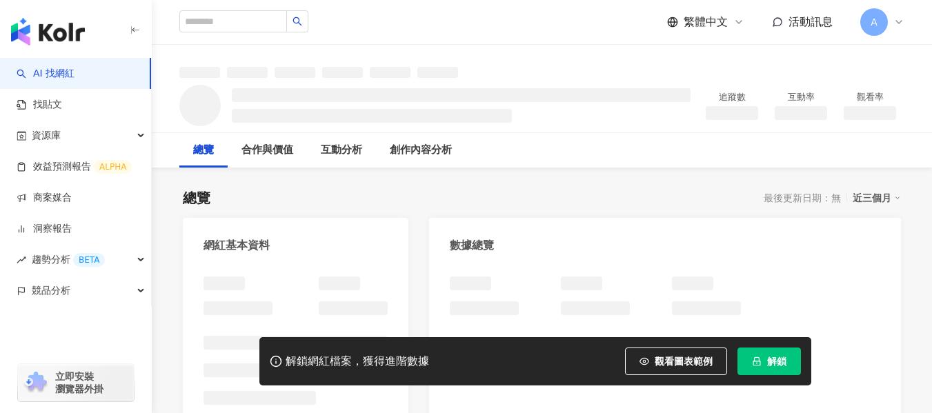
scroll to position [207, 0]
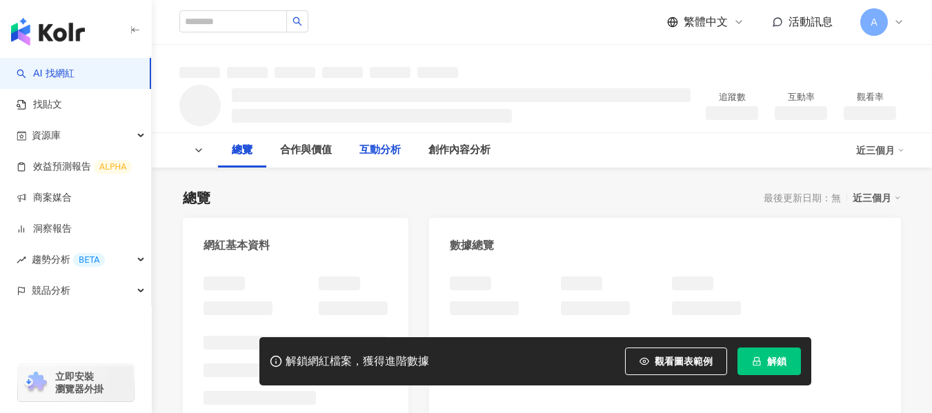
scroll to position [276, 0]
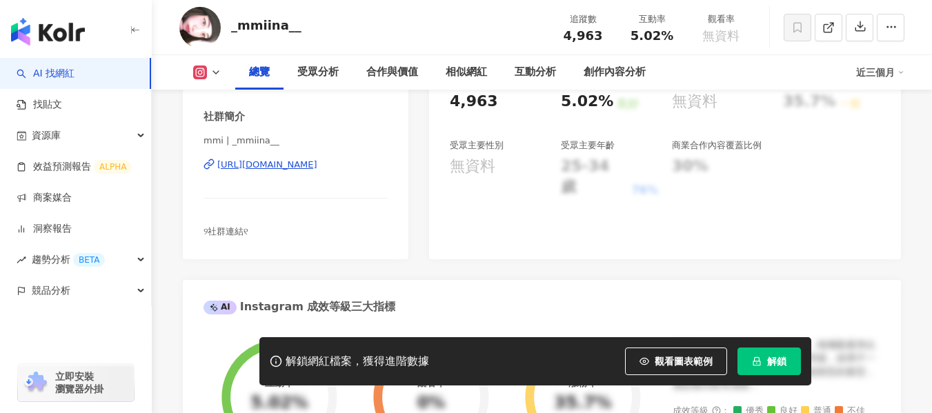
click at [312, 168] on div "https://www.instagram.com/_mmiina__/" at bounding box center [267, 165] width 100 height 12
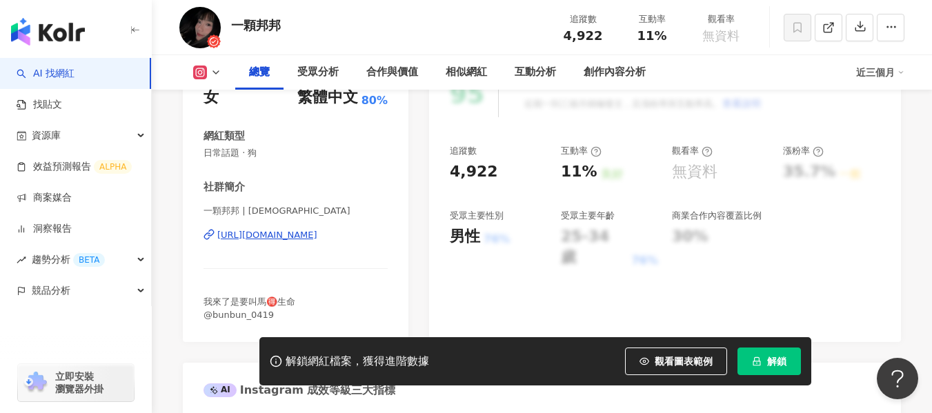
scroll to position [207, 0]
click at [313, 238] on div "https://www.instagram.com/shiii__1128/" at bounding box center [267, 234] width 100 height 12
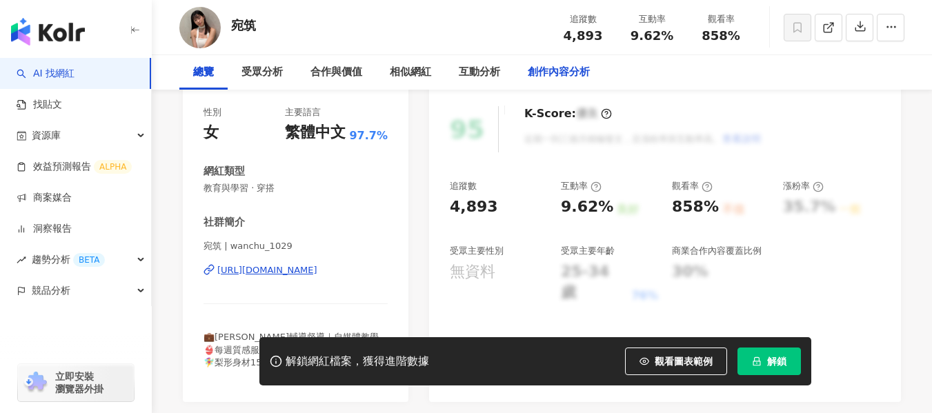
scroll to position [276, 0]
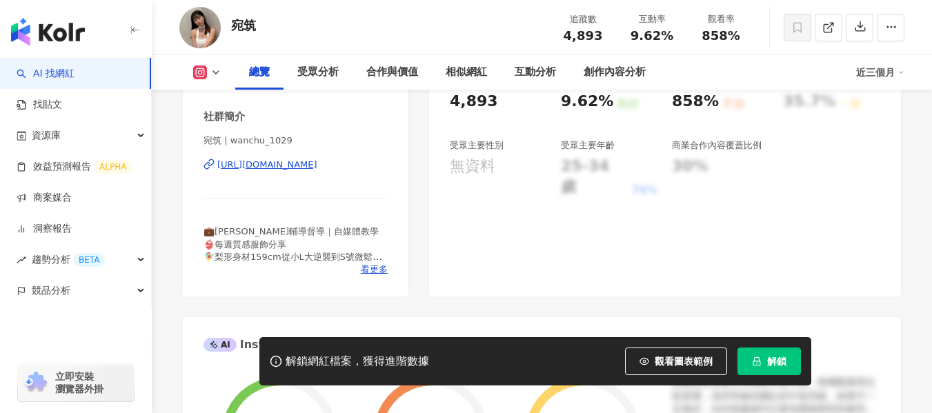
click at [317, 162] on div "https://www.instagram.com/wanchu_1029?igsh=cTlydG5xMWQ2MW4w" at bounding box center [267, 165] width 100 height 12
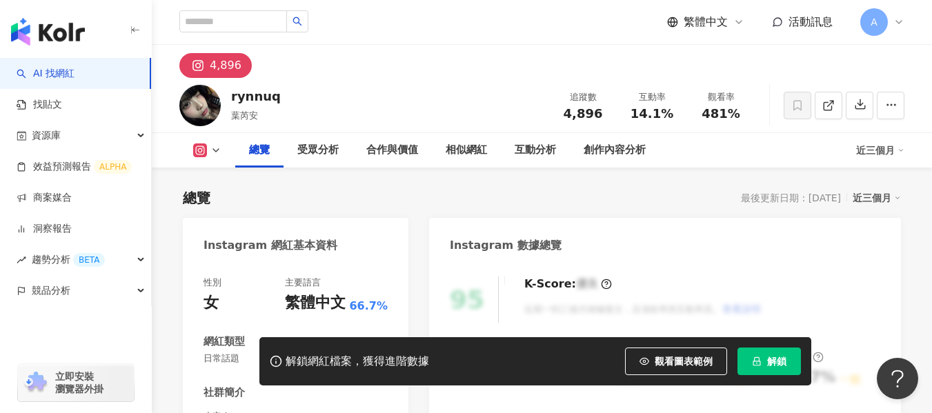
scroll to position [138, 0]
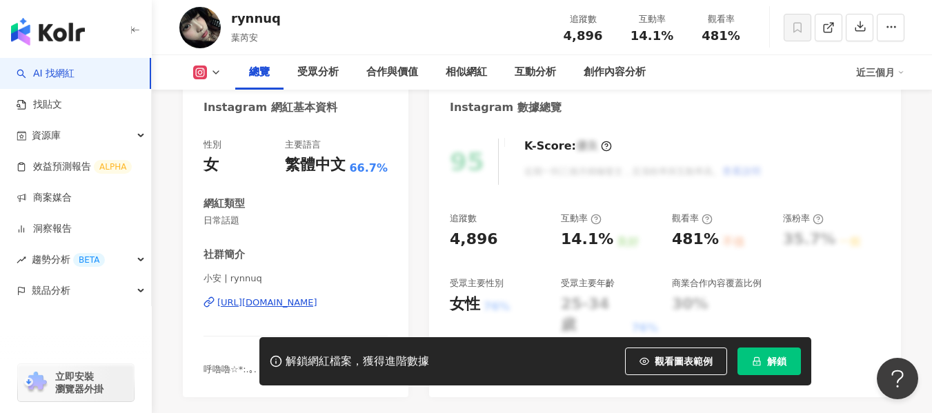
click at [316, 299] on div "[URL][DOMAIN_NAME]" at bounding box center [267, 303] width 100 height 12
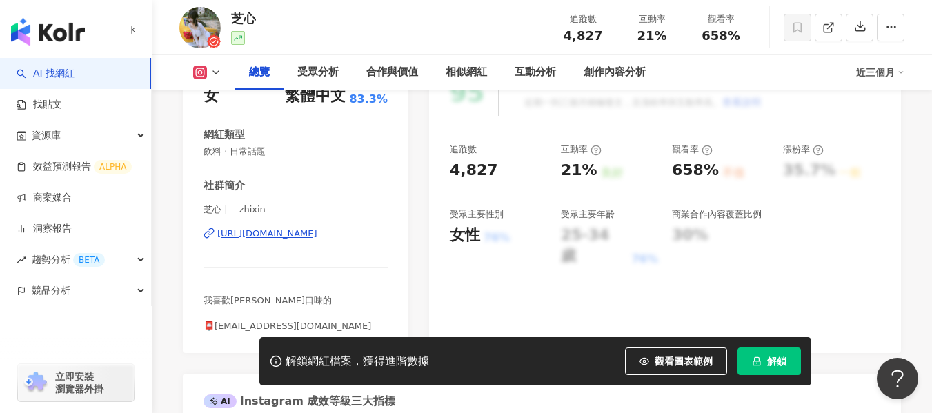
click at [309, 239] on div "https://www.instagram.com/__zhixin_/" at bounding box center [267, 234] width 100 height 12
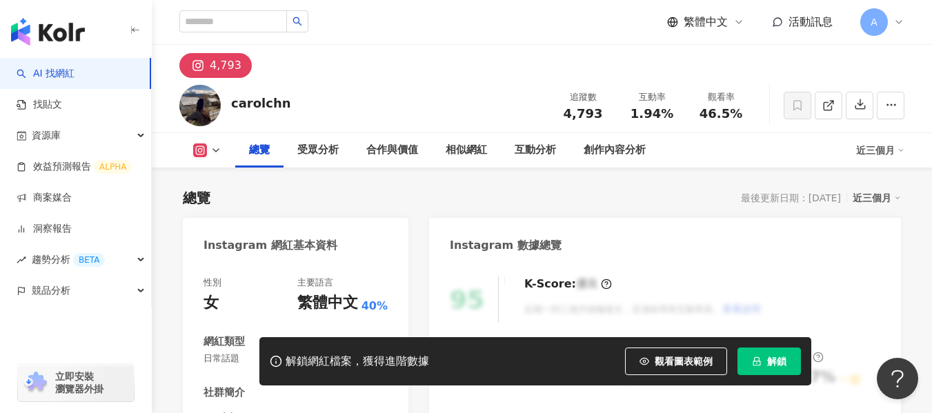
scroll to position [276, 0]
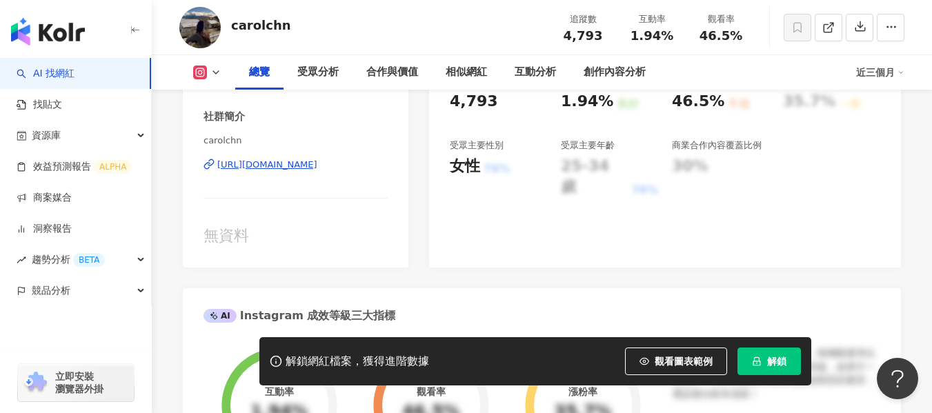
click at [317, 163] on div "https://www.instagram.com/carolchn/" at bounding box center [267, 165] width 100 height 12
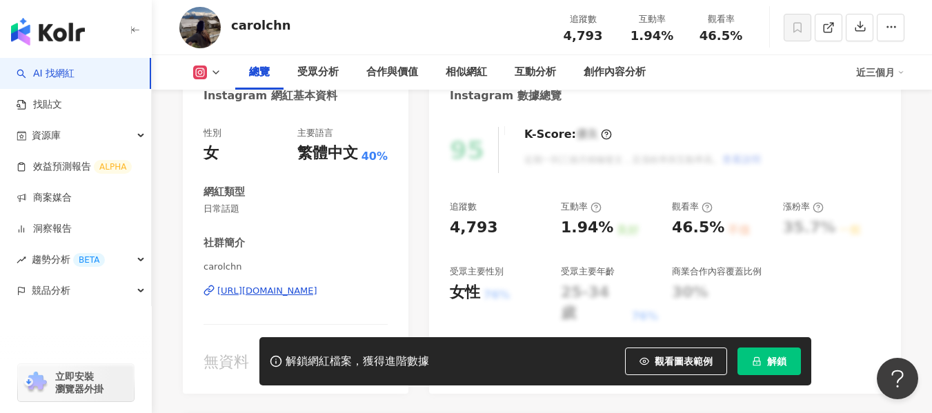
scroll to position [0, 0]
